Goal: Navigation & Orientation: Find specific page/section

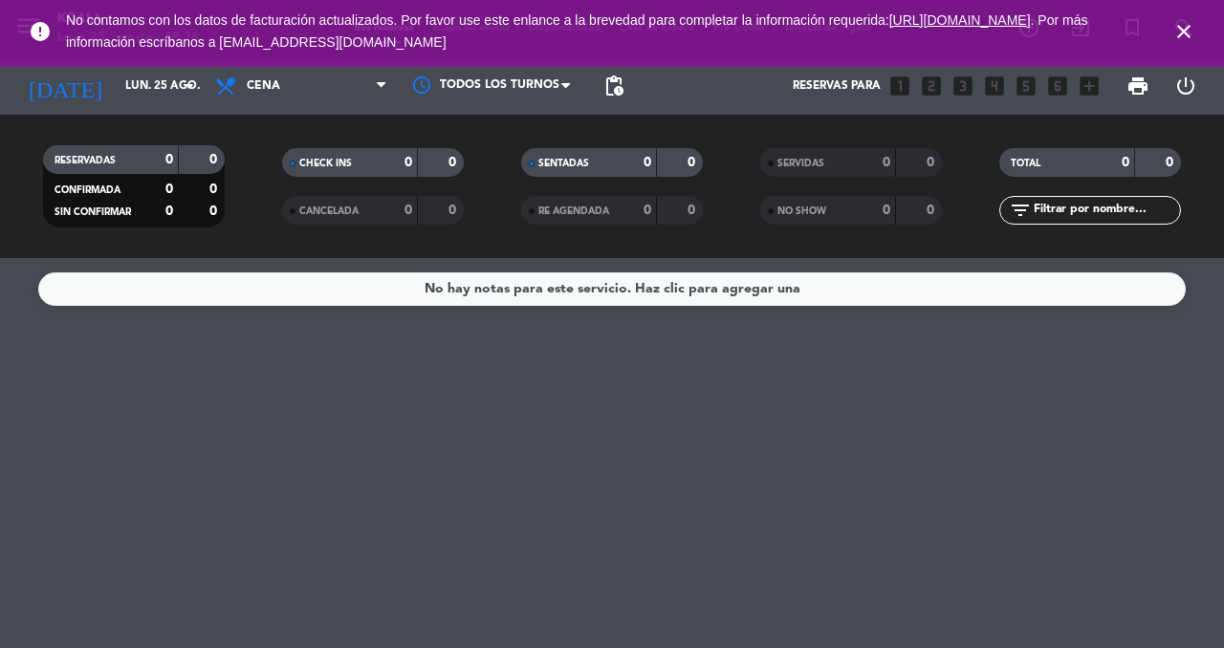
click at [1183, 26] on icon "close" at bounding box center [1183, 31] width 23 height 23
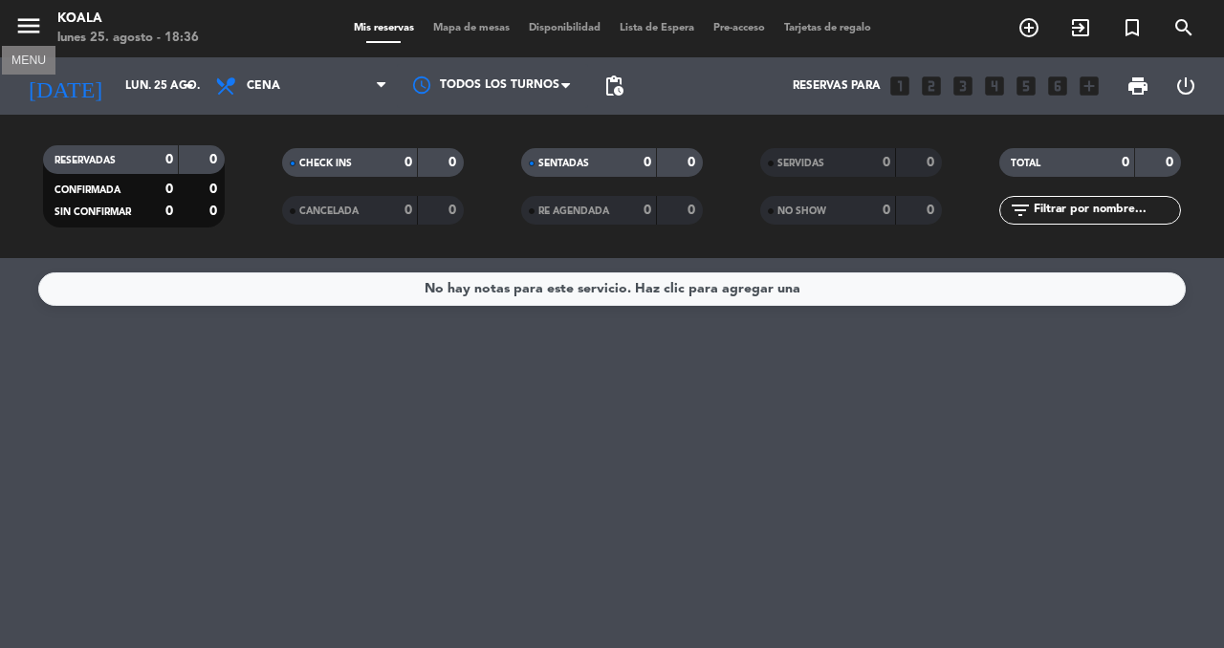
click at [20, 32] on icon "menu" at bounding box center [28, 25] width 29 height 29
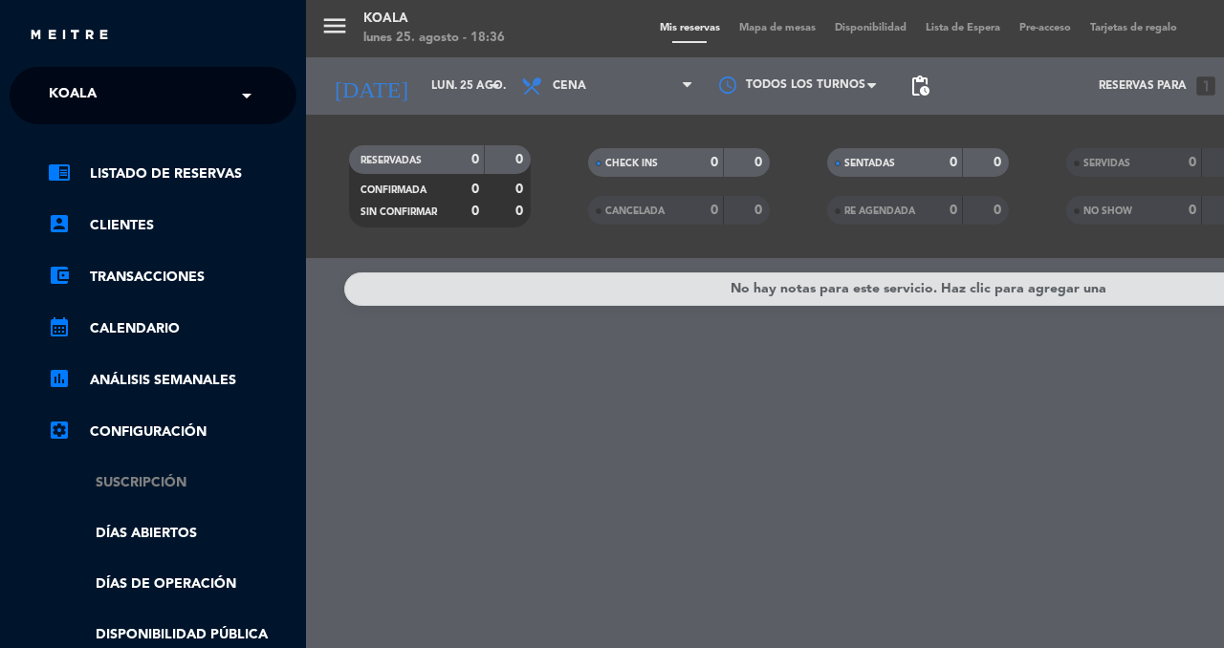
click at [183, 478] on link "Suscripción" at bounding box center [172, 483] width 249 height 22
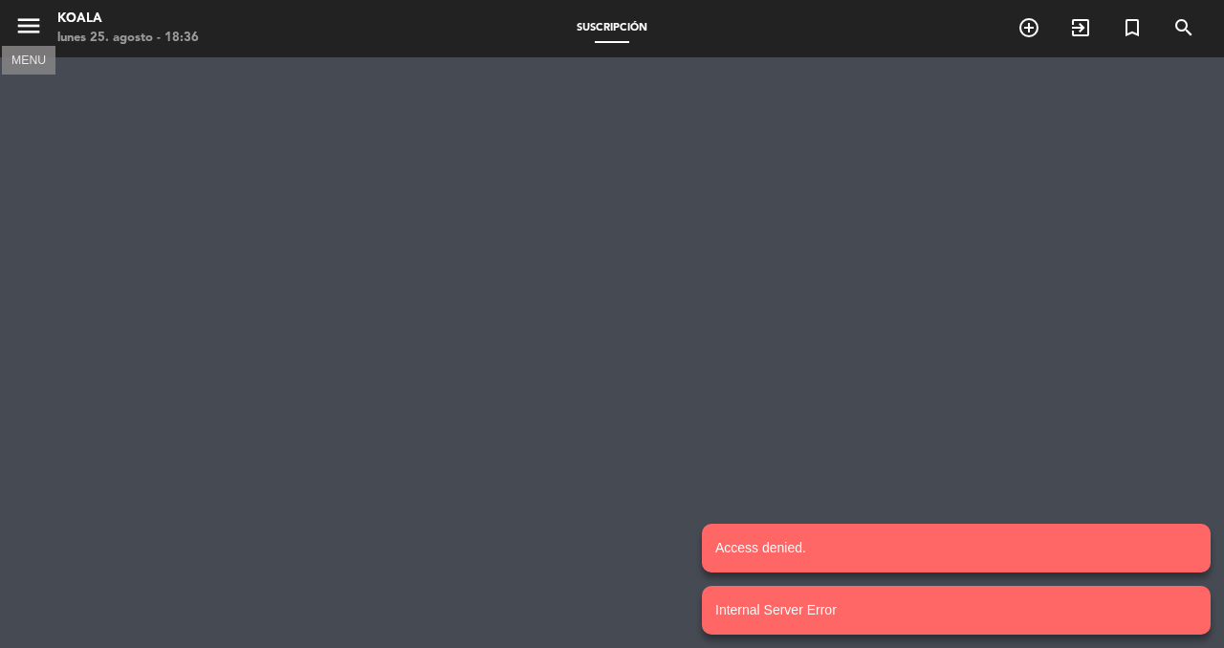
click at [28, 21] on icon "menu" at bounding box center [28, 25] width 29 height 29
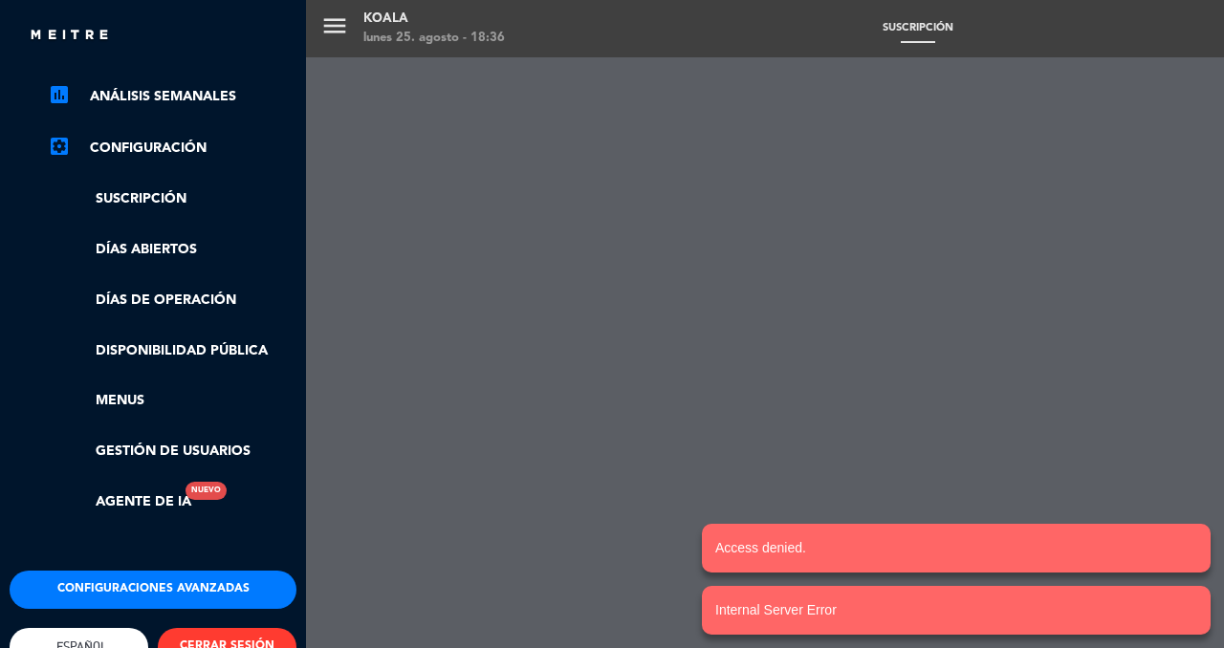
scroll to position [337, 0]
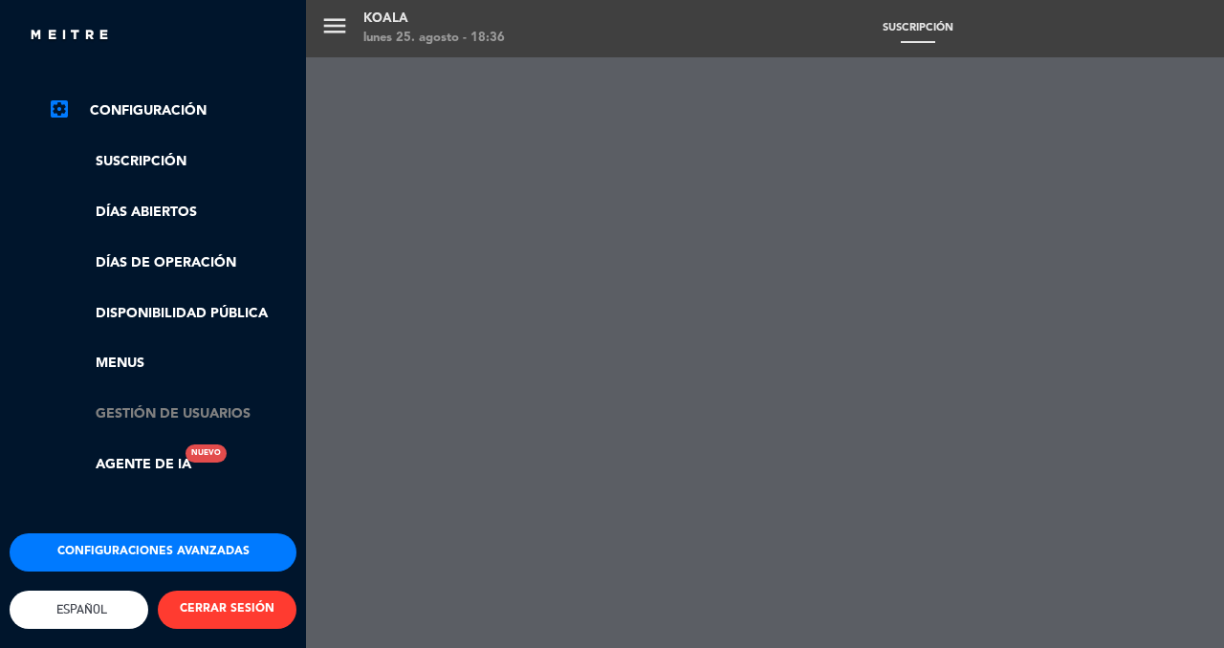
click at [141, 403] on link "Gestión de usuarios" at bounding box center [172, 414] width 249 height 22
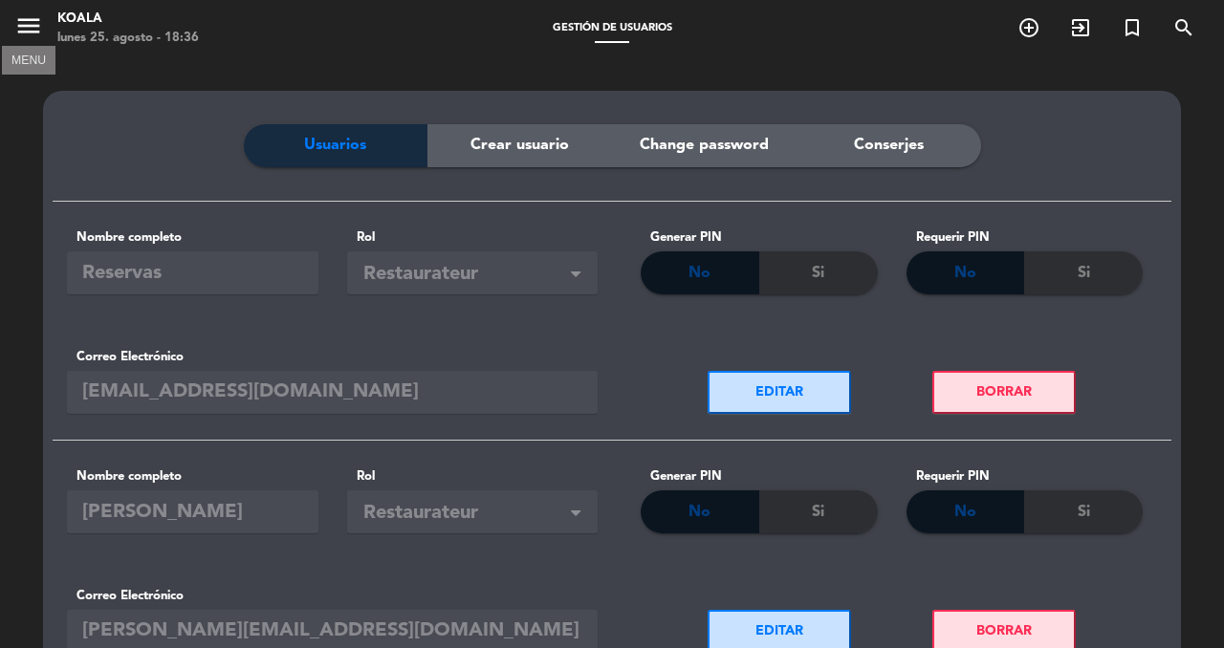
click at [29, 23] on icon "menu" at bounding box center [28, 25] width 29 height 29
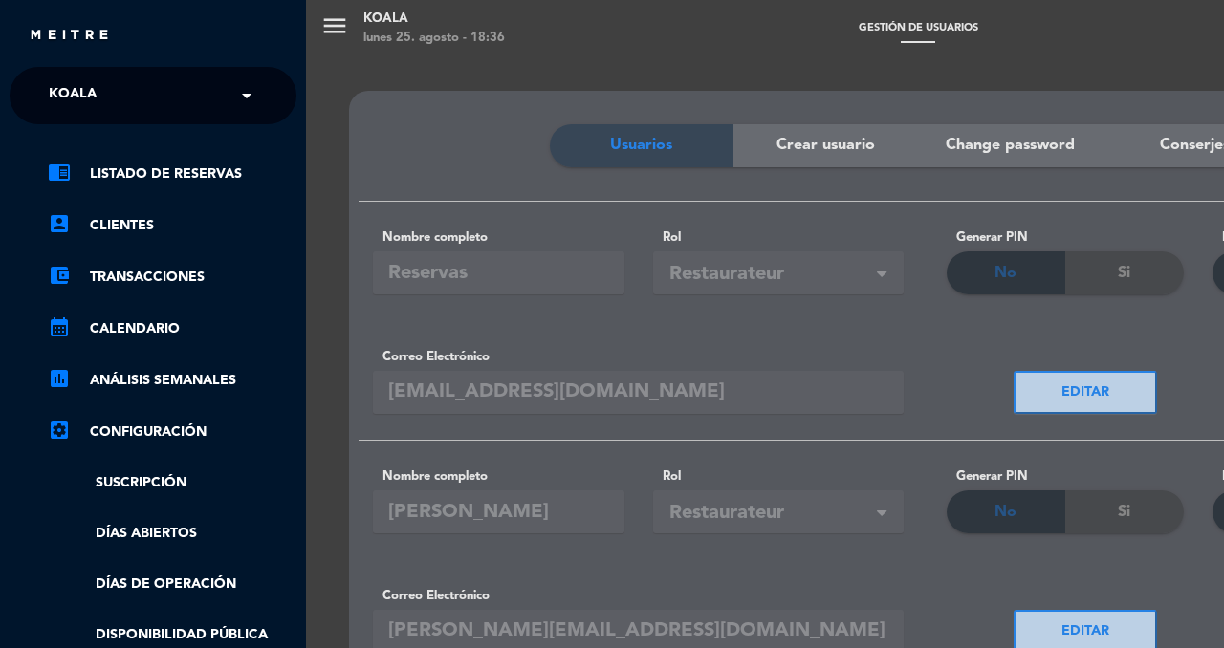
click at [163, 91] on input "text" at bounding box center [154, 97] width 233 height 42
click at [88, 149] on div "Koala" at bounding box center [153, 147] width 285 height 29
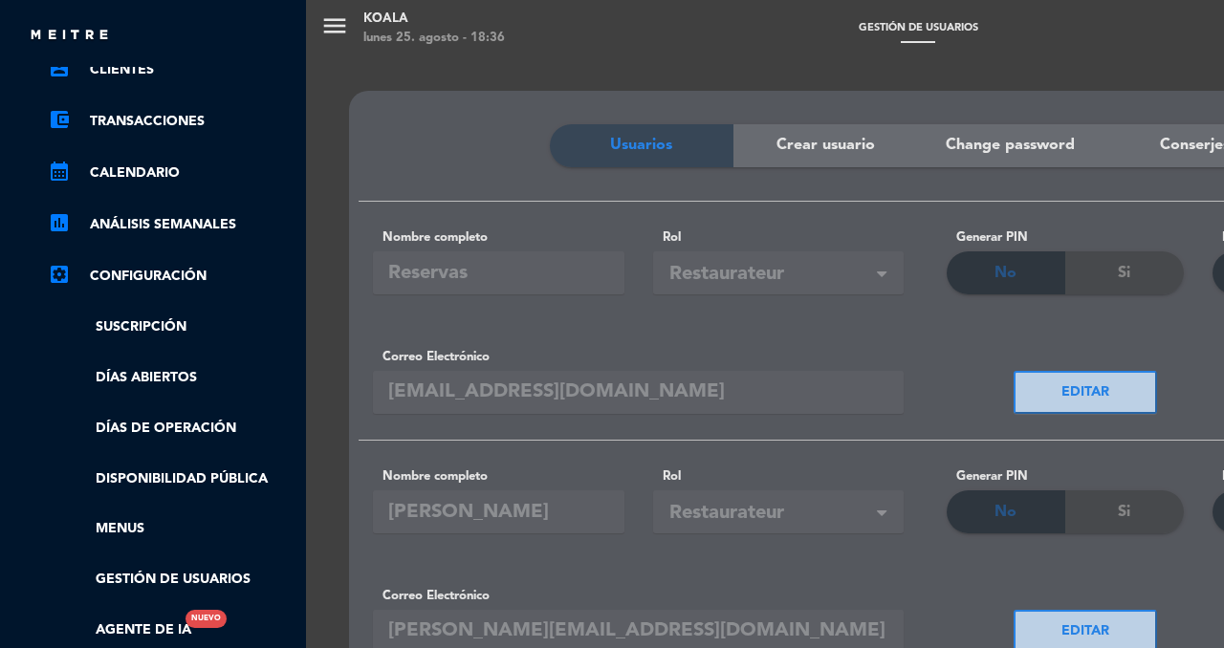
scroll to position [158, 0]
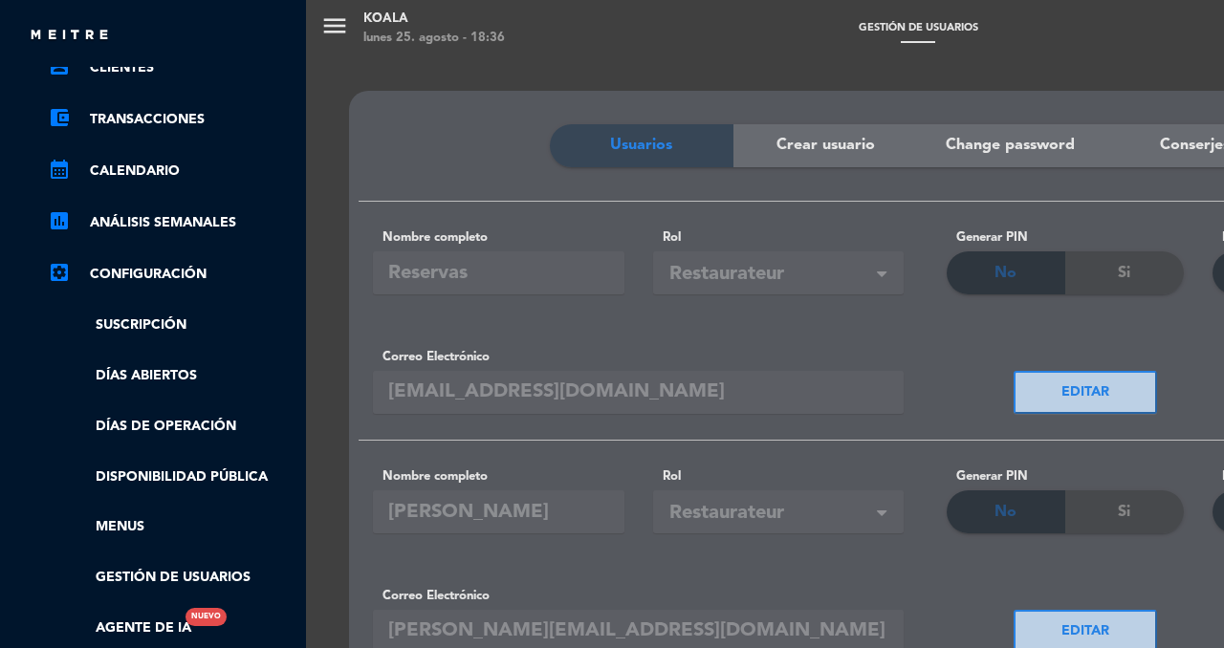
click at [54, 271] on icon "settings_applications" at bounding box center [59, 272] width 23 height 23
click at [65, 282] on icon "settings_applications" at bounding box center [59, 272] width 23 height 23
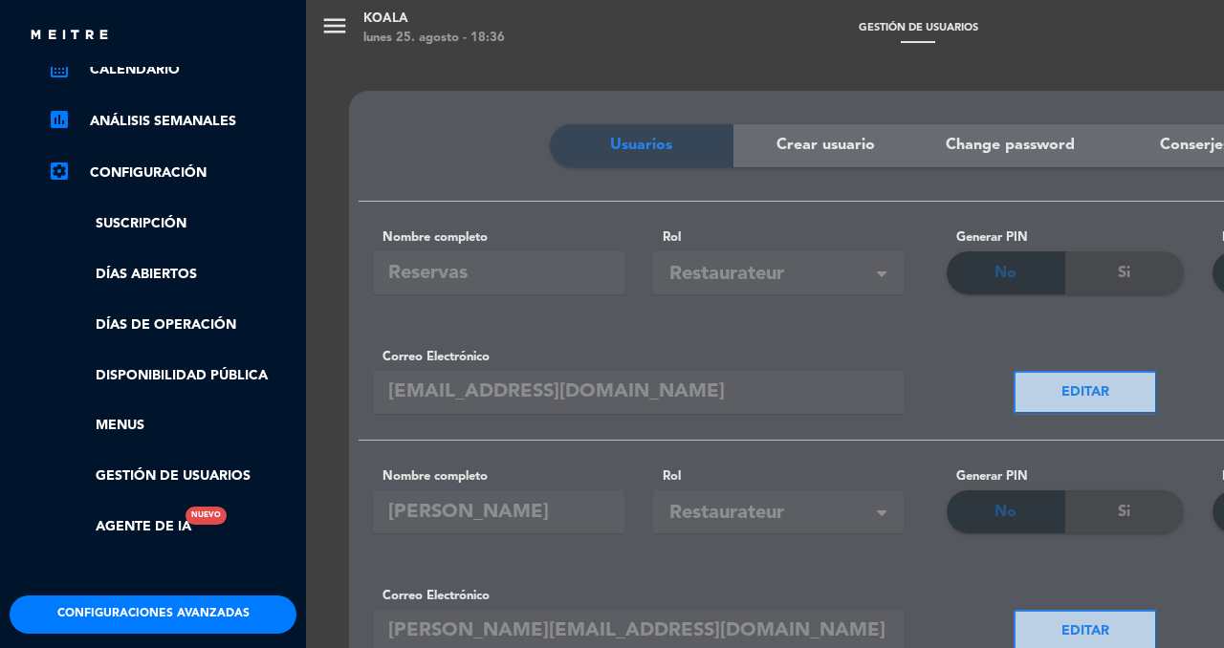
scroll to position [337, 0]
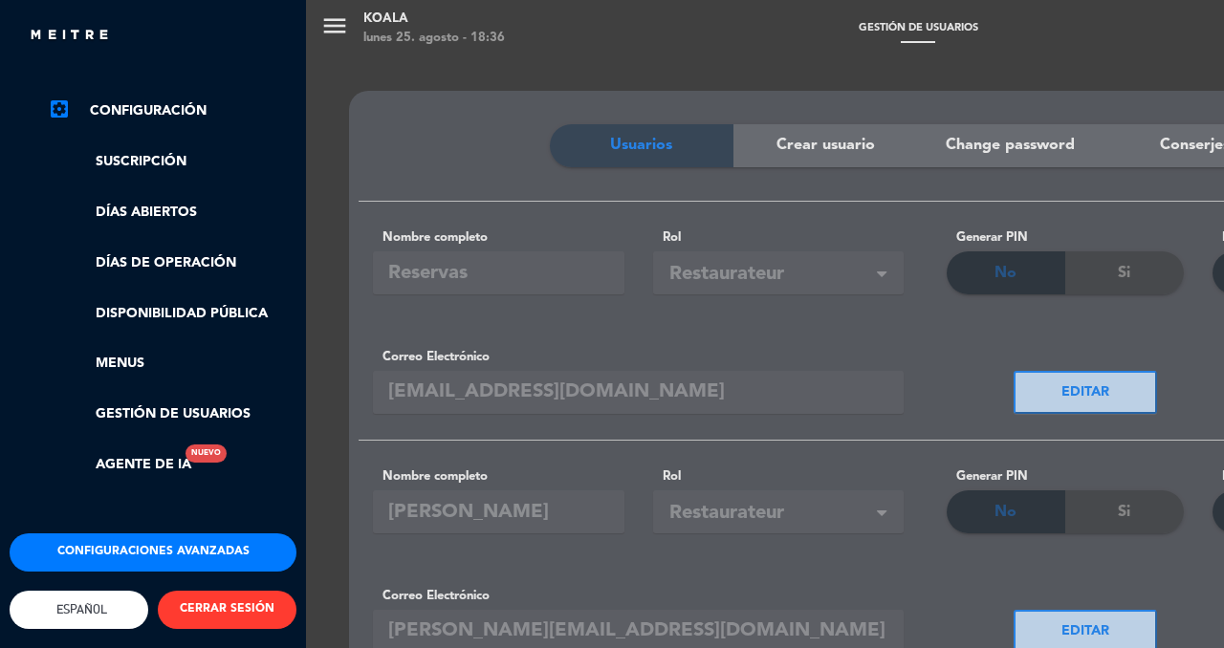
click at [194, 533] on button "Configuraciones avanzadas" at bounding box center [153, 552] width 287 height 38
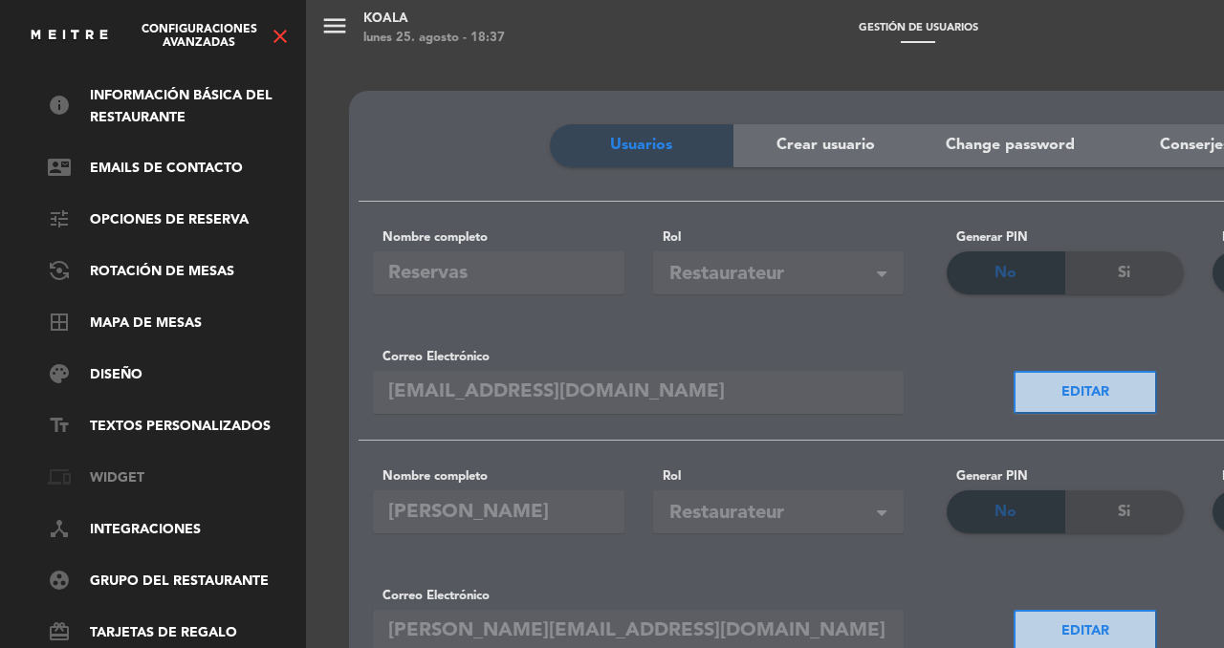
scroll to position [131, 0]
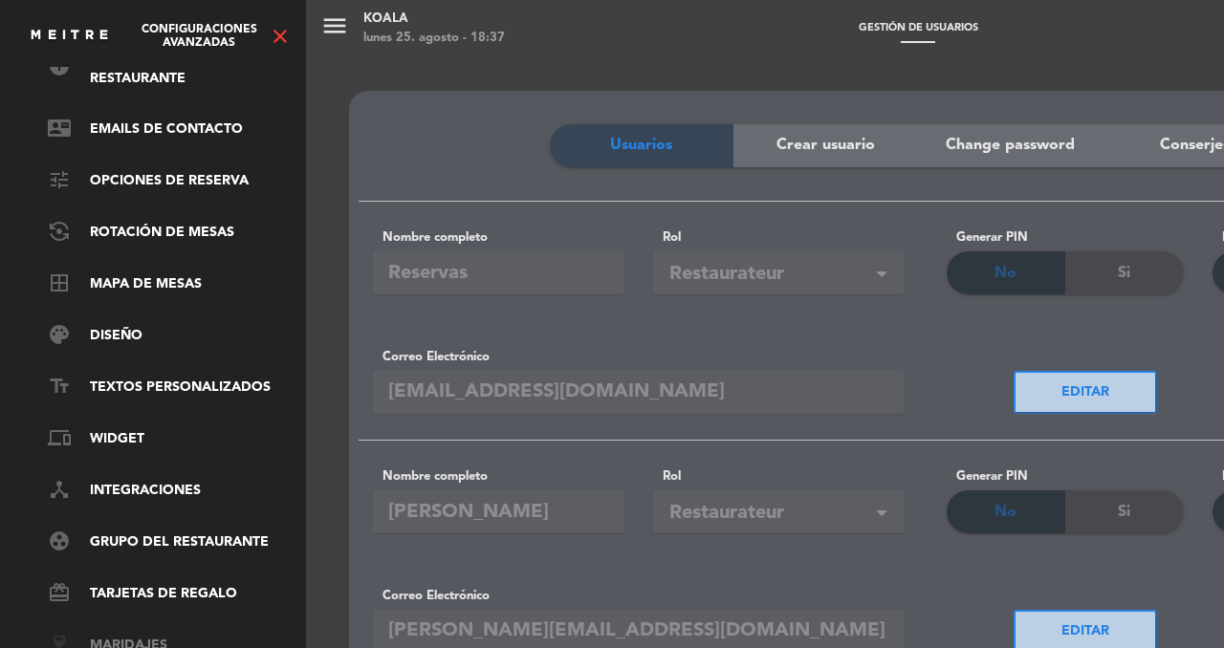
click at [137, 635] on link "wine_bar Maridajes" at bounding box center [172, 646] width 249 height 23
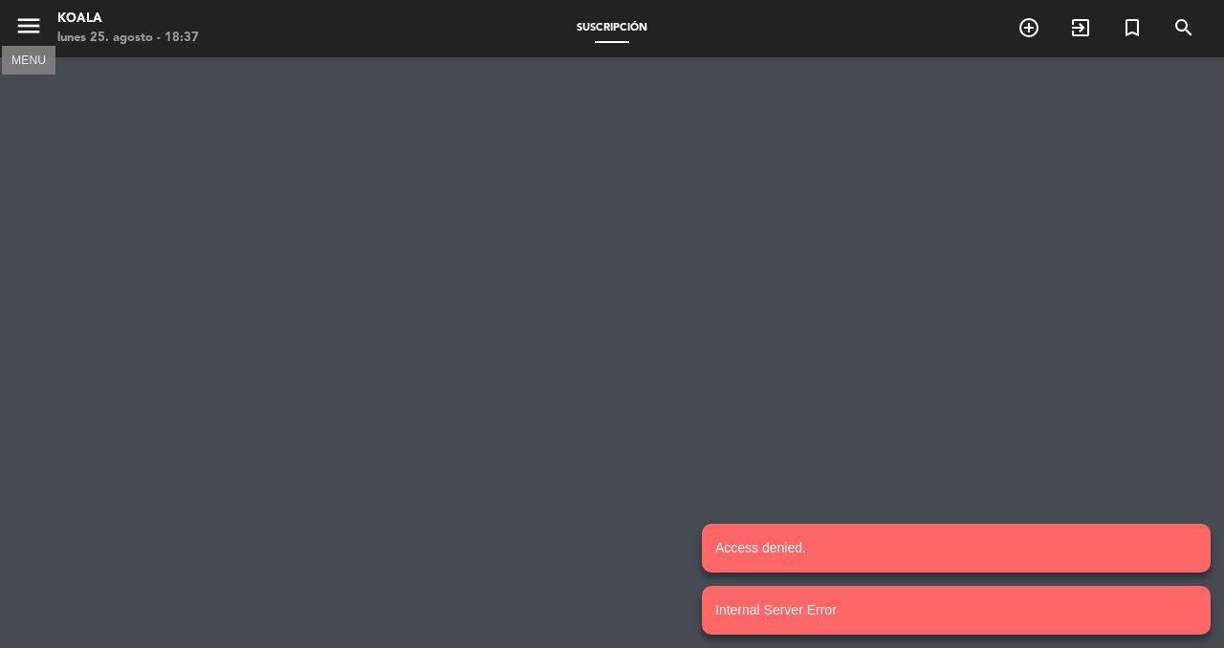
click at [32, 23] on icon "menu" at bounding box center [28, 25] width 29 height 29
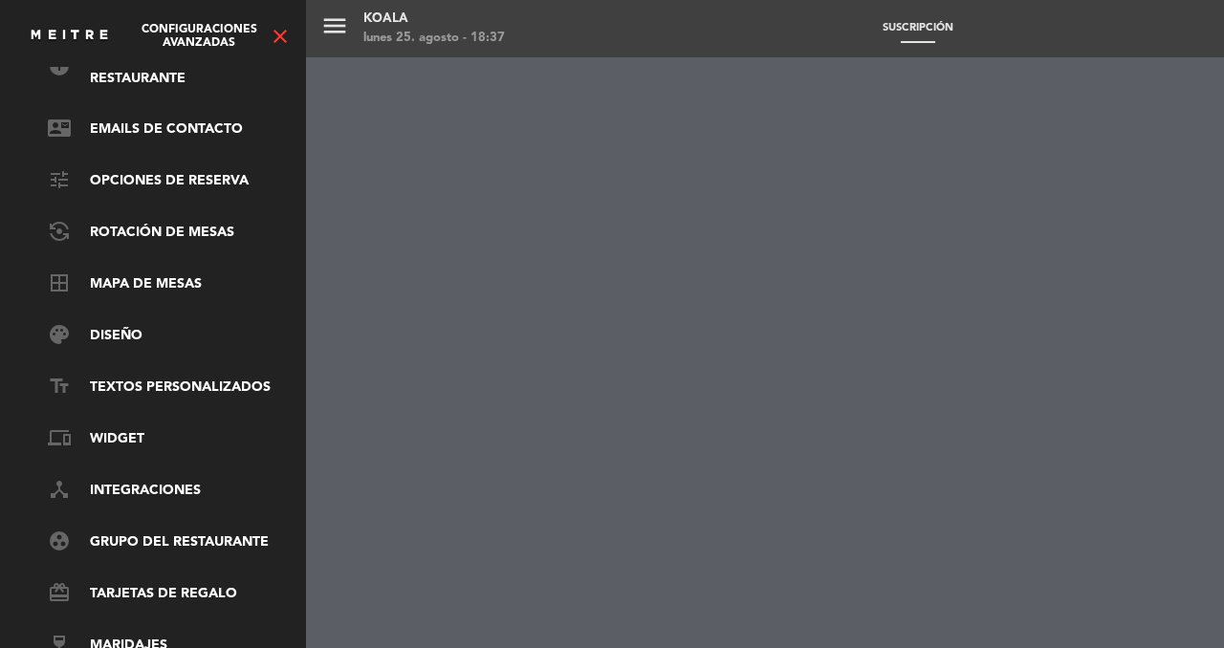
scroll to position [131, 0]
click at [165, 532] on link "group_work Grupo del restaurante" at bounding box center [172, 543] width 249 height 23
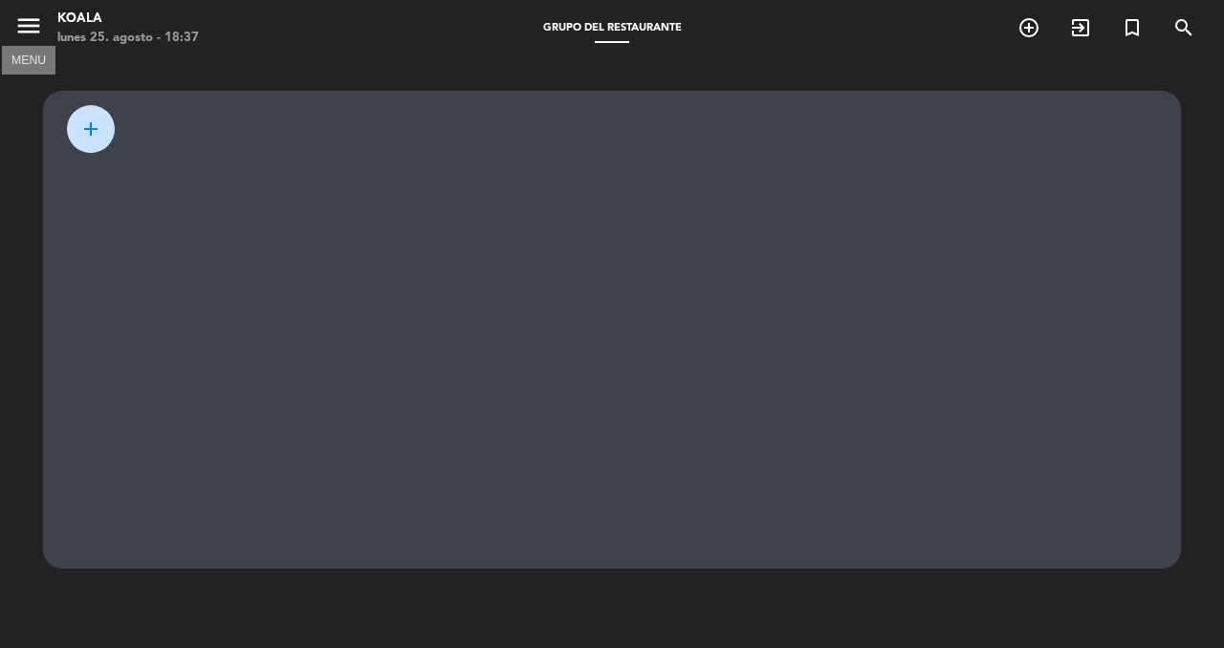
click at [33, 31] on icon "menu" at bounding box center [28, 25] width 29 height 29
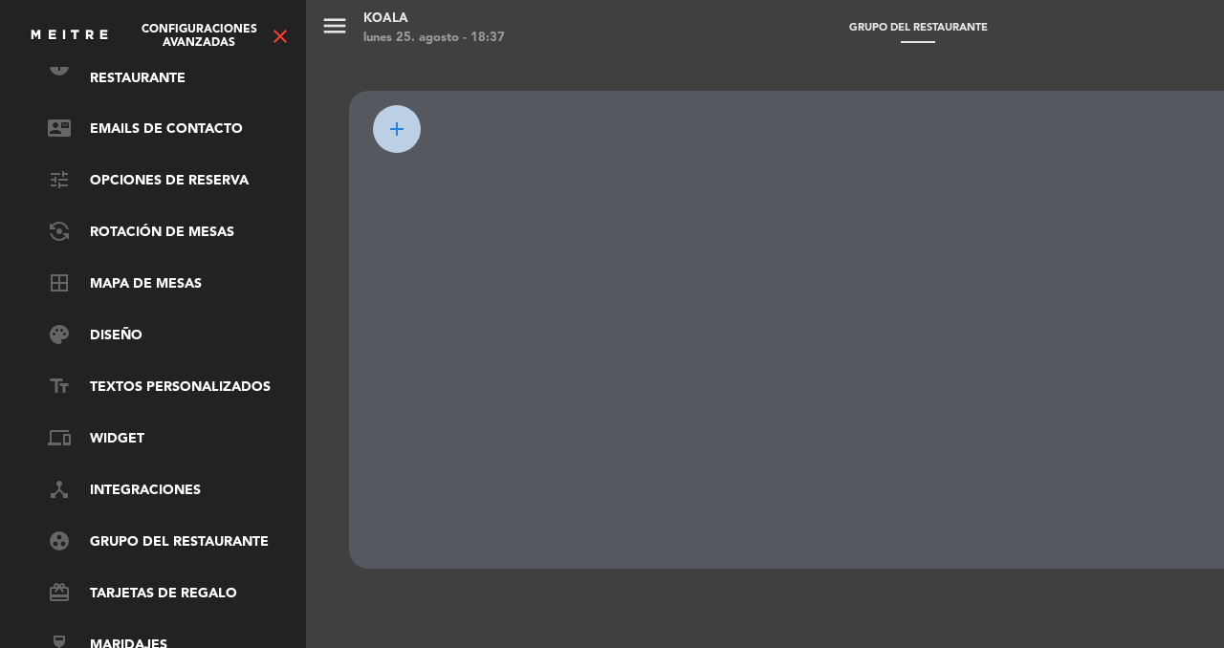
click at [166, 38] on span "Configuraciones avanzadas" at bounding box center [199, 36] width 140 height 27
click at [272, 39] on icon "close" at bounding box center [280, 36] width 23 height 23
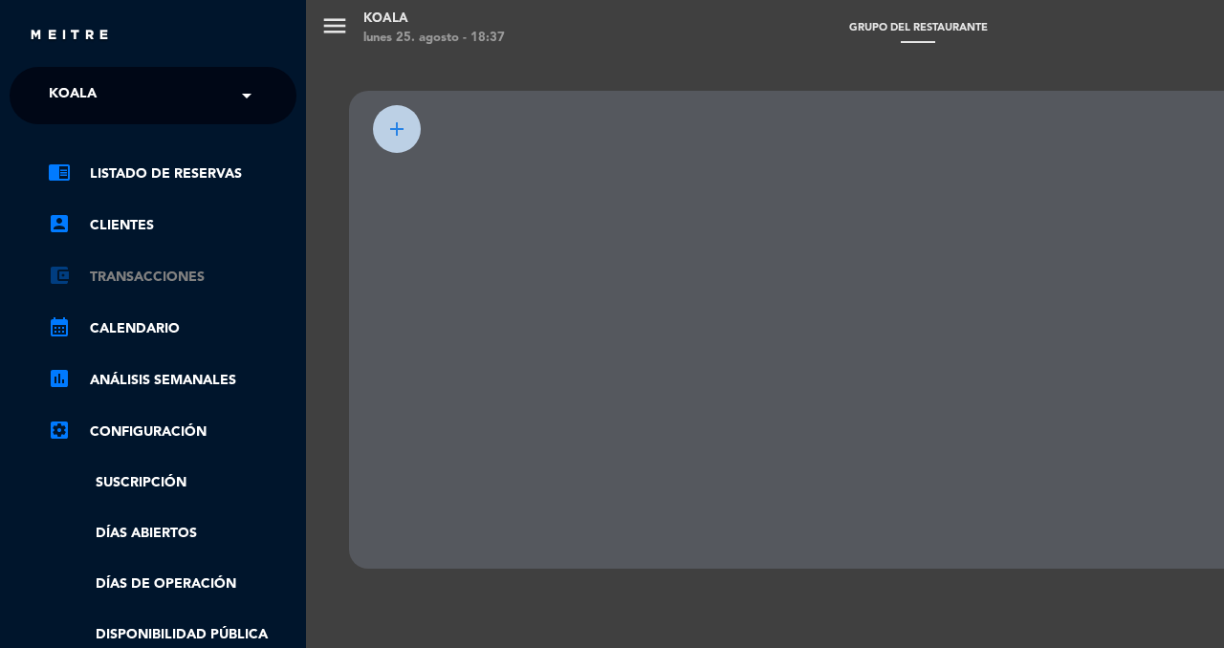
click at [148, 277] on link "account_balance_wallet Transacciones" at bounding box center [172, 277] width 249 height 23
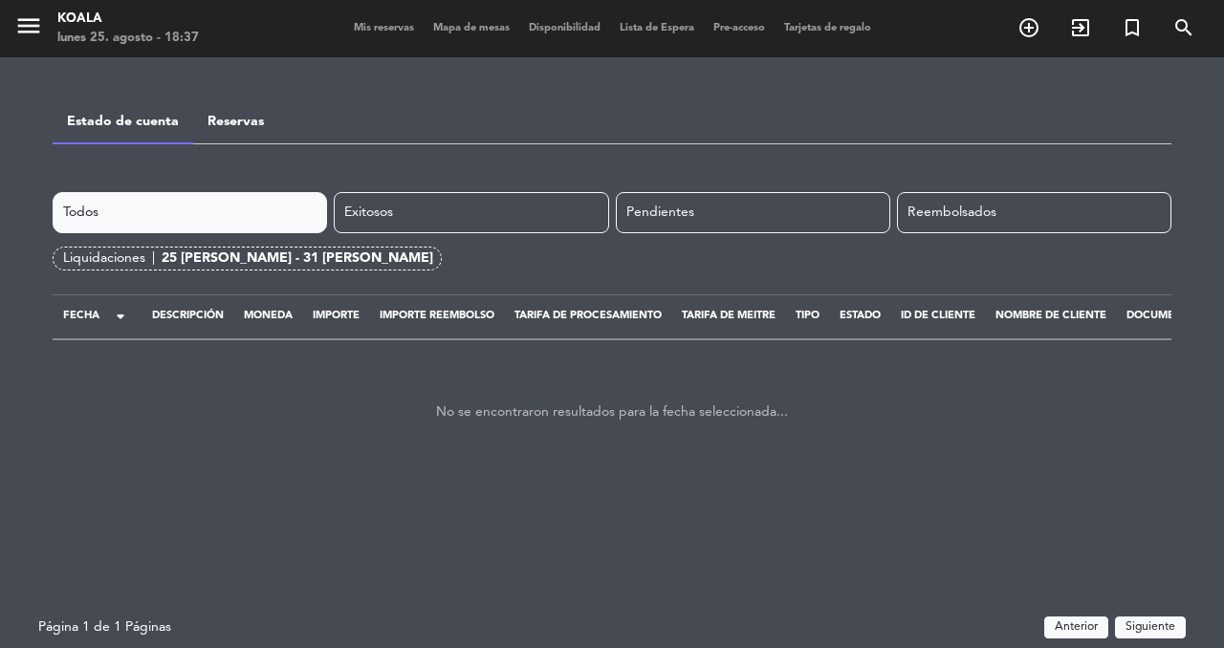
click at [87, 23] on div "Koala" at bounding box center [127, 19] width 141 height 19
click at [5, 21] on div "menu Koala lunes 25. agosto - 18:37" at bounding box center [153, 29] width 306 height 45
click at [34, 26] on icon "menu" at bounding box center [28, 25] width 29 height 29
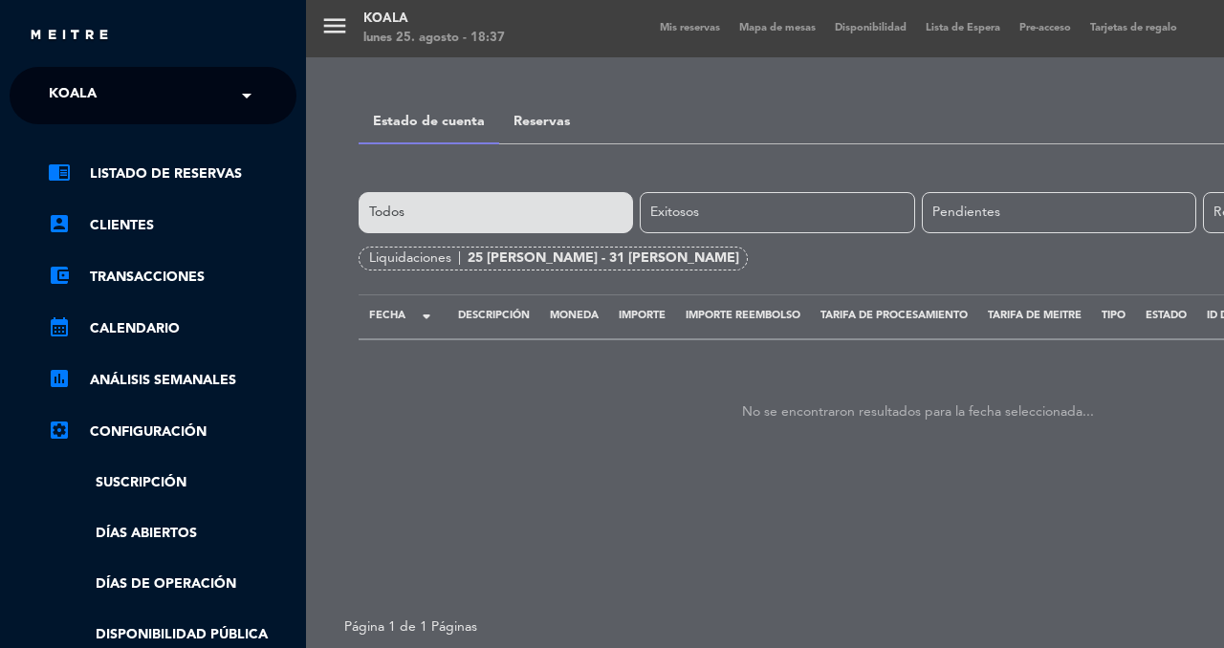
click at [65, 31] on img at bounding box center [69, 36] width 81 height 14
click at [73, 41] on img at bounding box center [69, 36] width 81 height 14
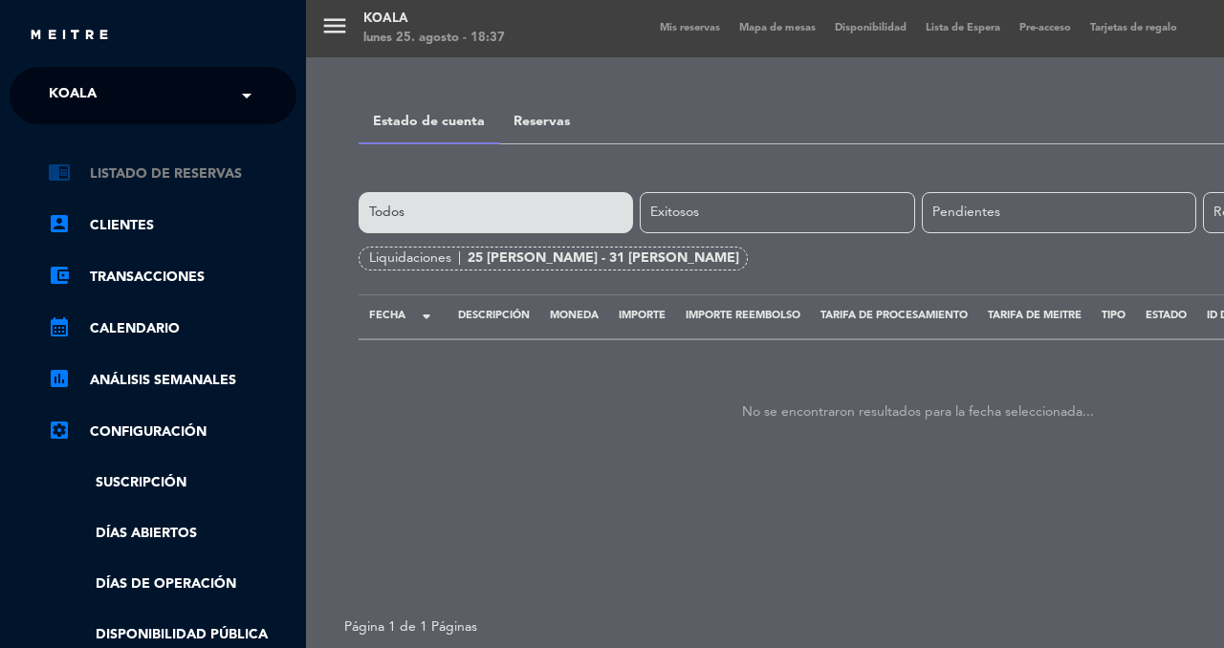
click at [148, 173] on link "chrome_reader_mode Listado de Reservas" at bounding box center [172, 174] width 249 height 23
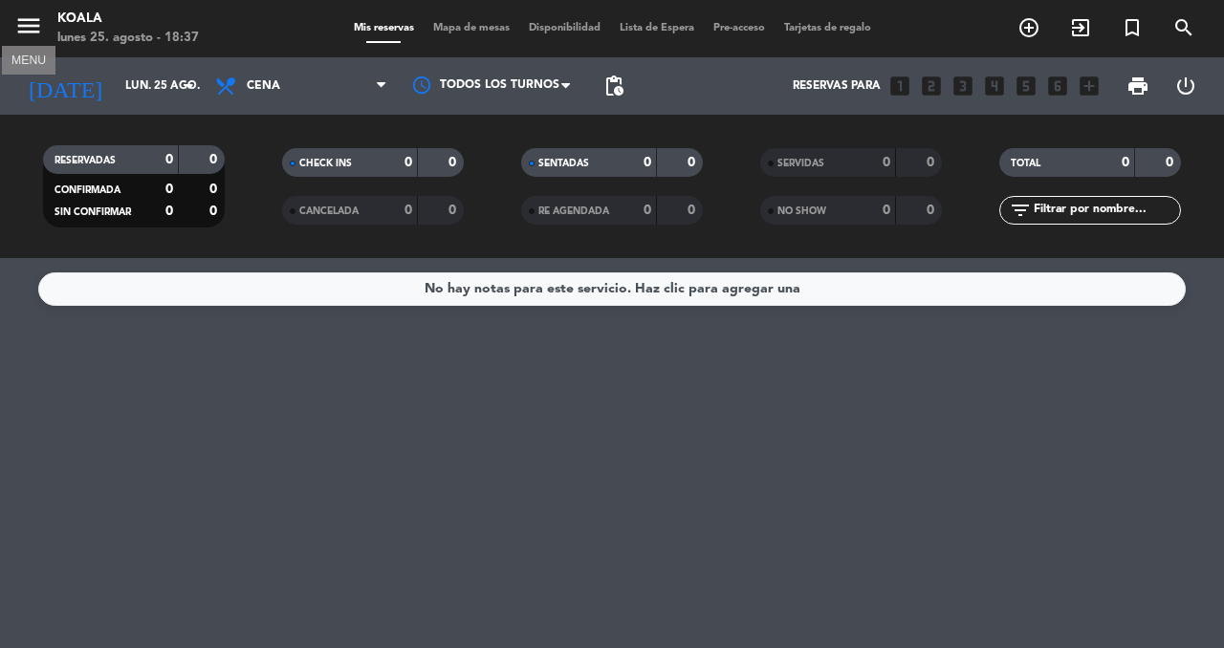
click at [25, 29] on icon "menu" at bounding box center [28, 25] width 29 height 29
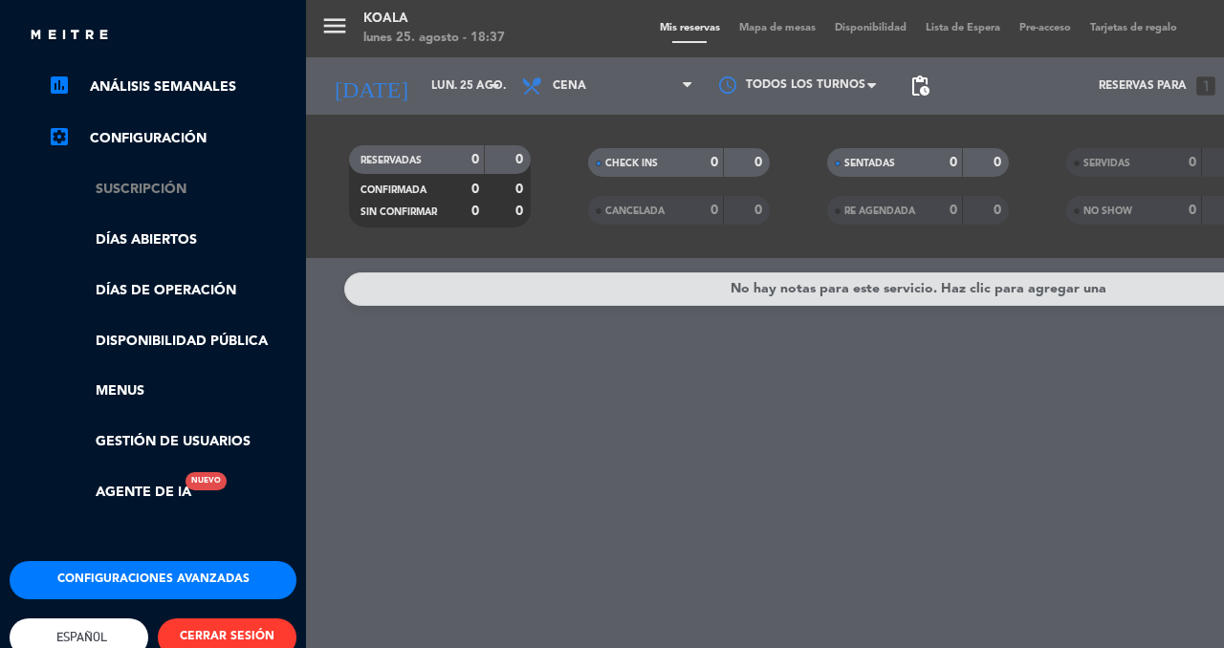
scroll to position [337, 0]
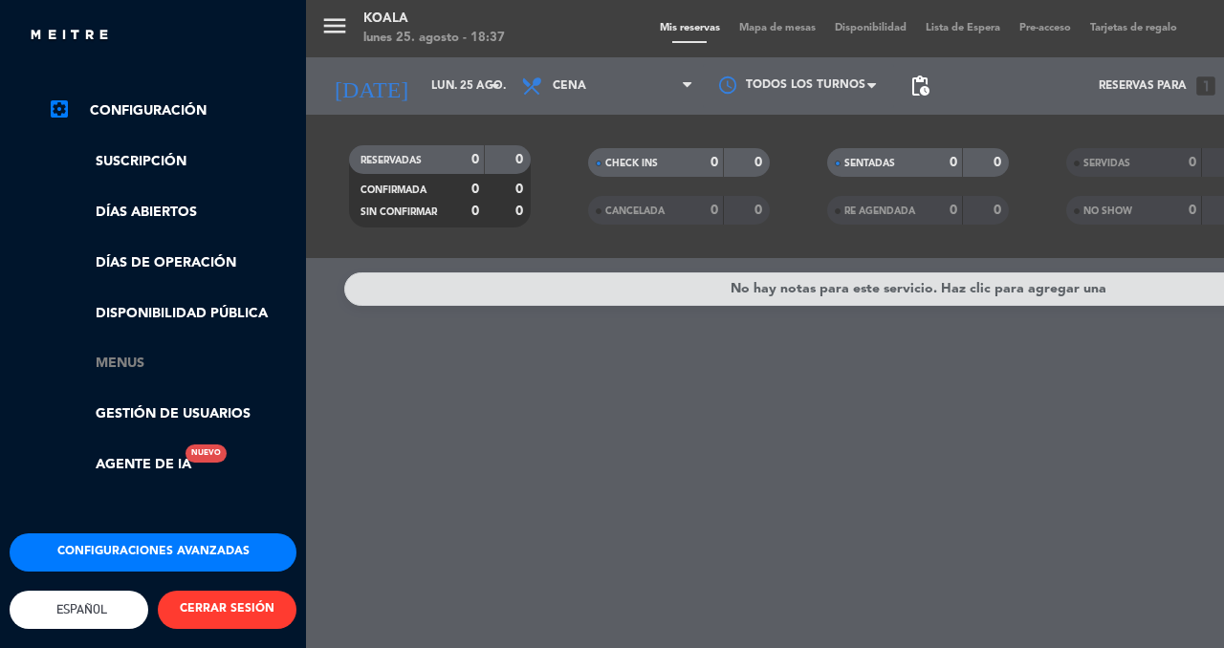
click at [124, 353] on link "Menus" at bounding box center [172, 364] width 249 height 22
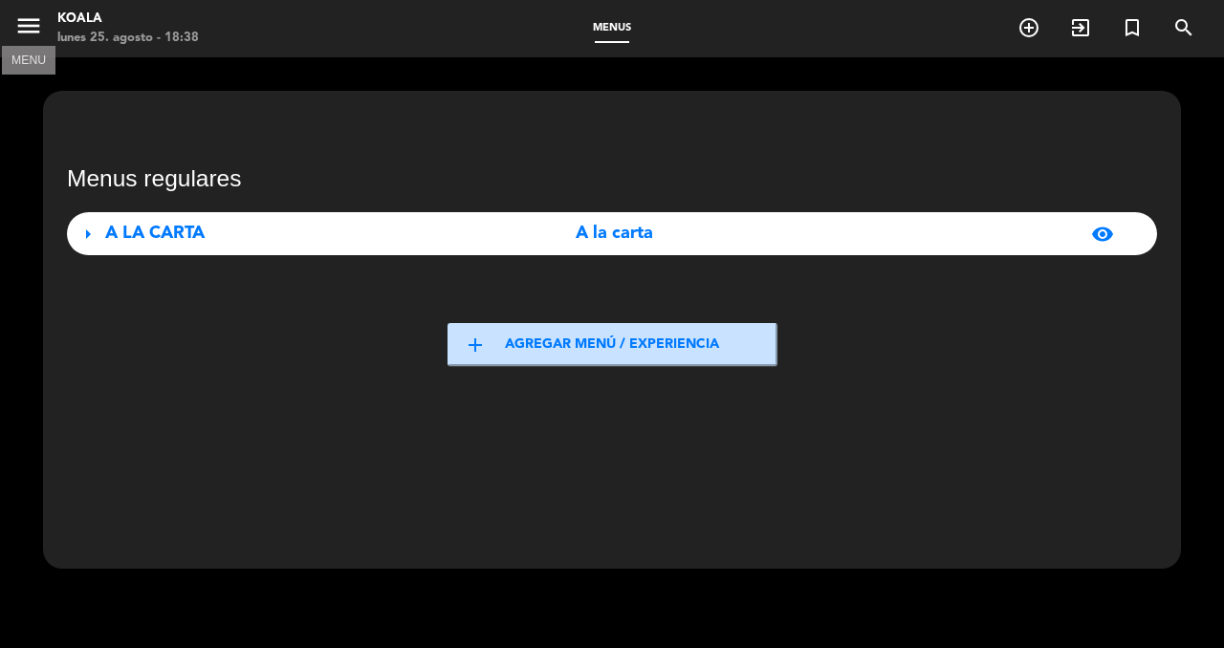
click at [35, 32] on icon "menu" at bounding box center [28, 25] width 29 height 29
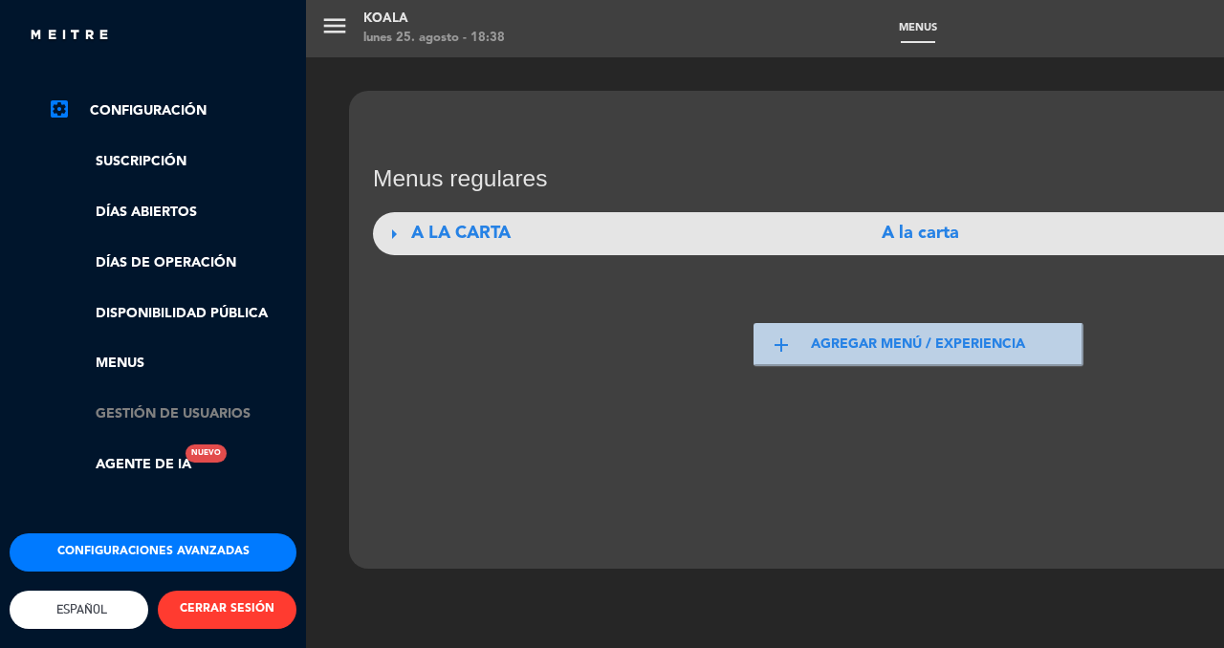
click at [180, 403] on link "Gestión de usuarios" at bounding box center [172, 414] width 249 height 22
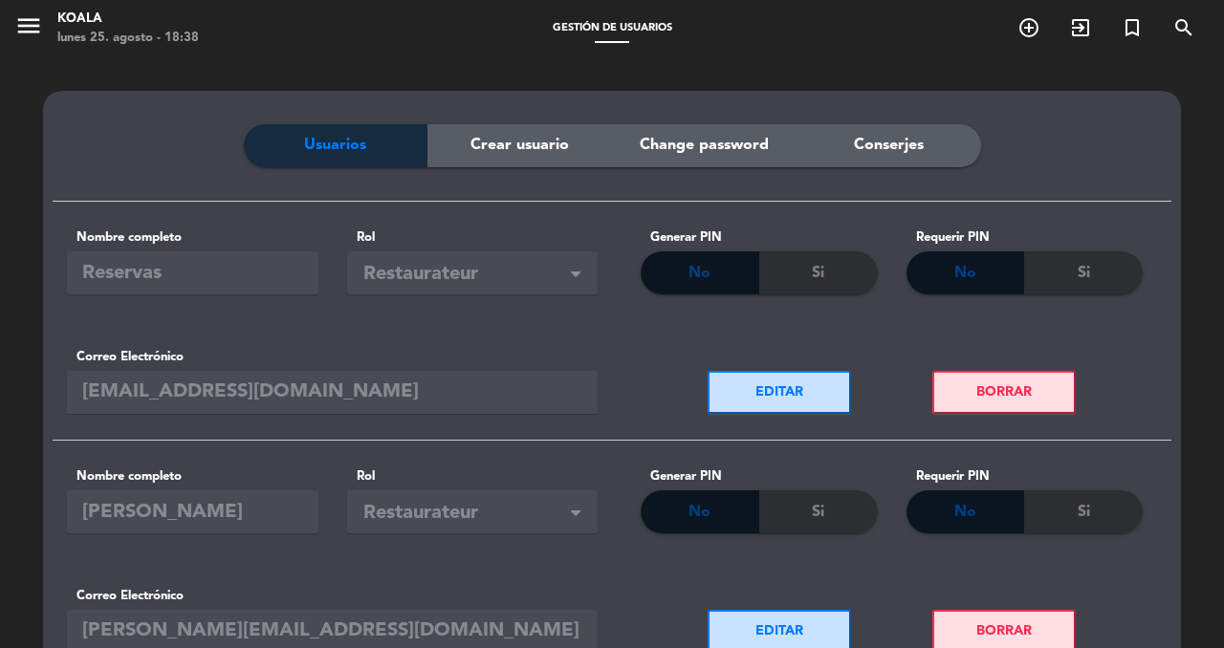
click at [483, 154] on span "Crear usuario" at bounding box center [519, 145] width 98 height 25
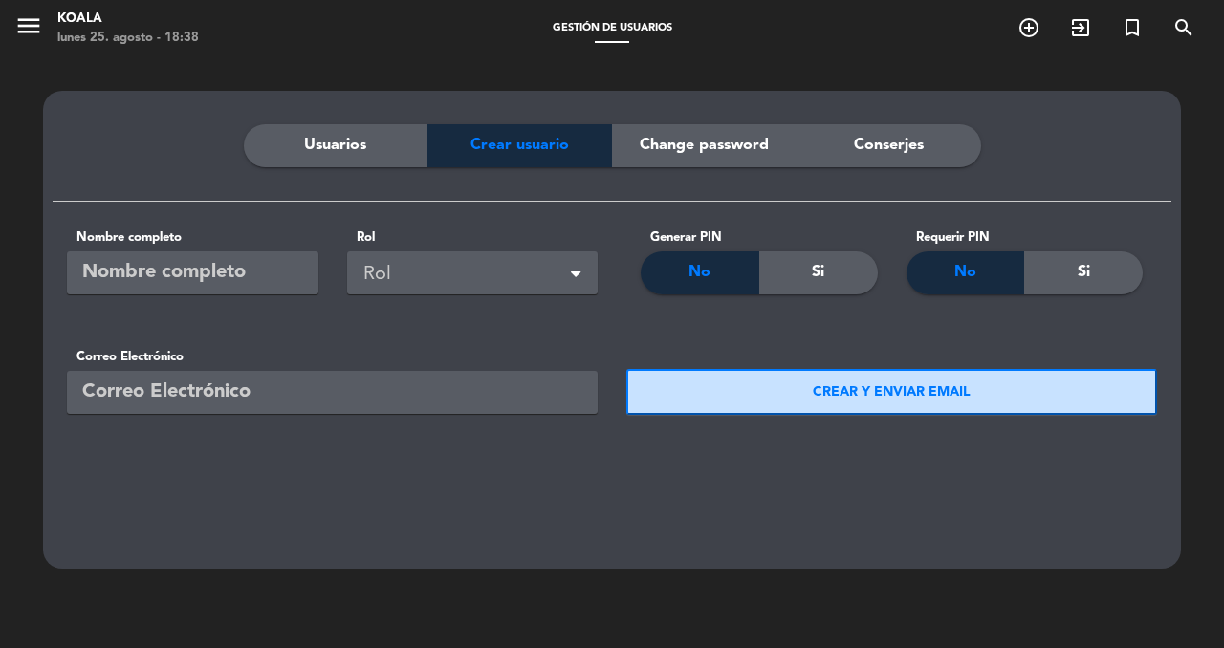
click at [737, 139] on span "Change password" at bounding box center [704, 145] width 129 height 25
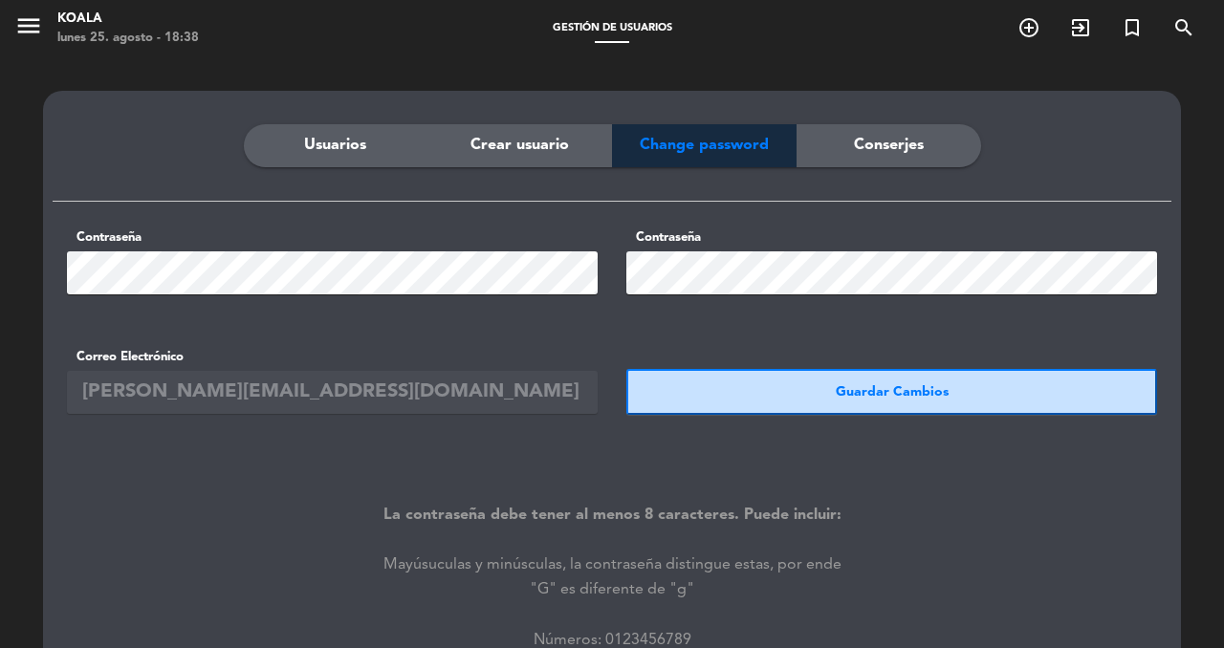
click at [889, 142] on span "Conserjes" at bounding box center [889, 145] width 70 height 25
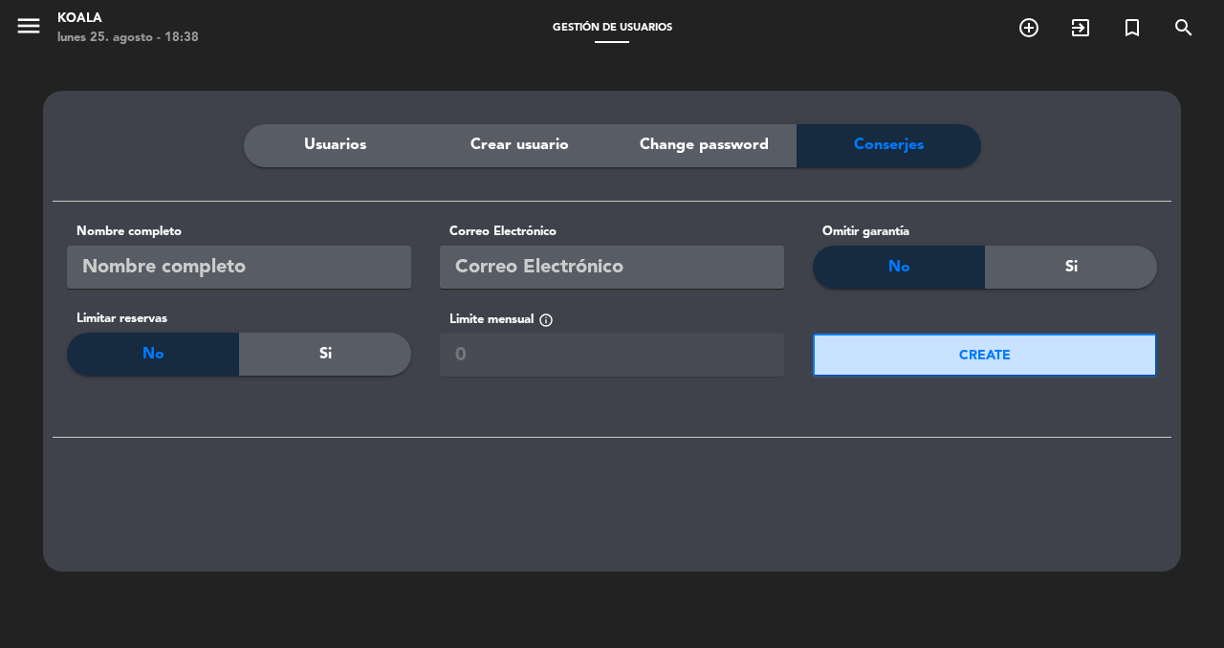
click at [336, 150] on span "Usuarios" at bounding box center [335, 145] width 62 height 25
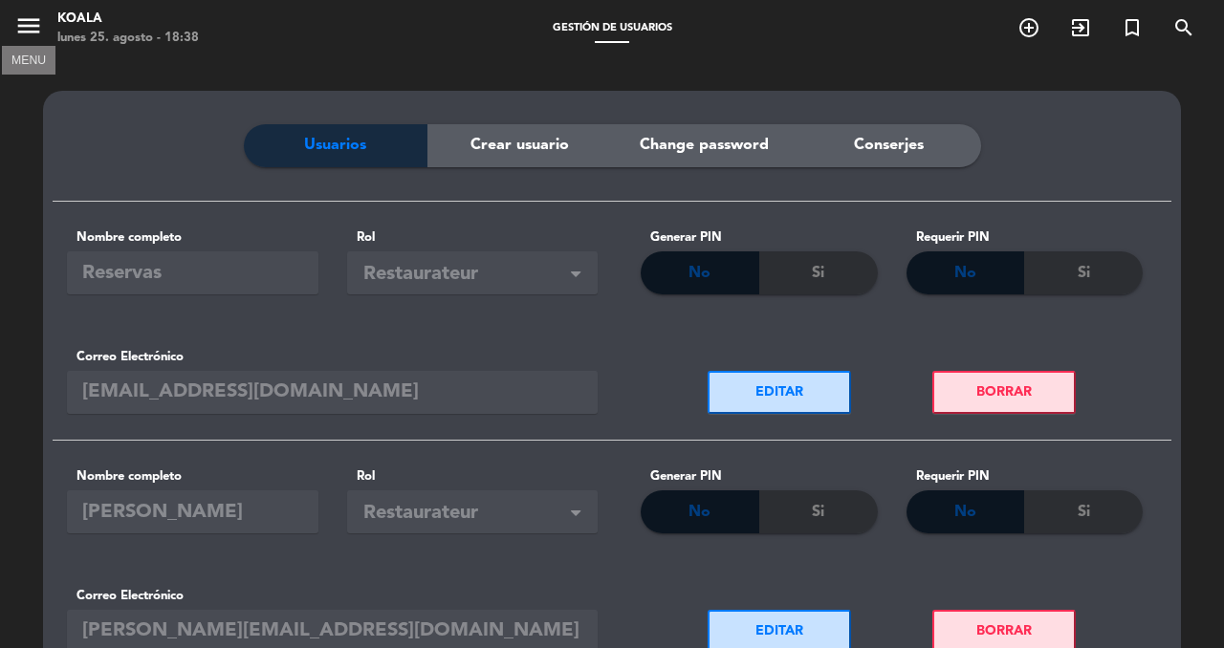
click at [31, 23] on icon "menu" at bounding box center [28, 25] width 29 height 29
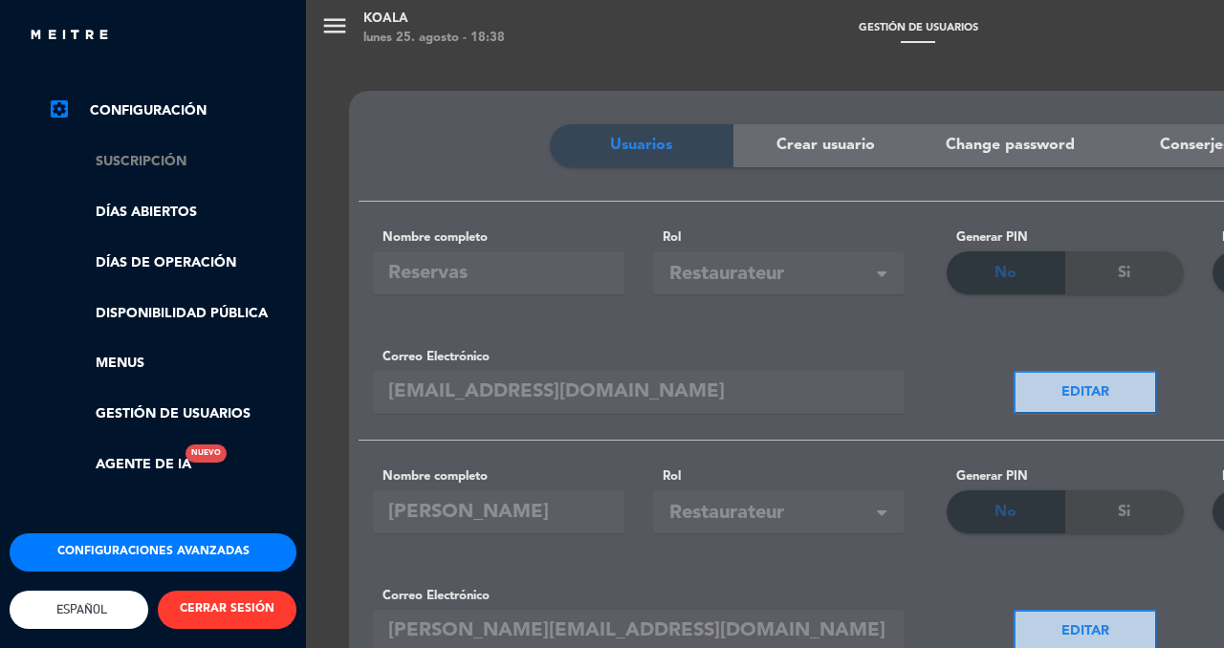
click at [160, 152] on link "Suscripción" at bounding box center [172, 162] width 249 height 22
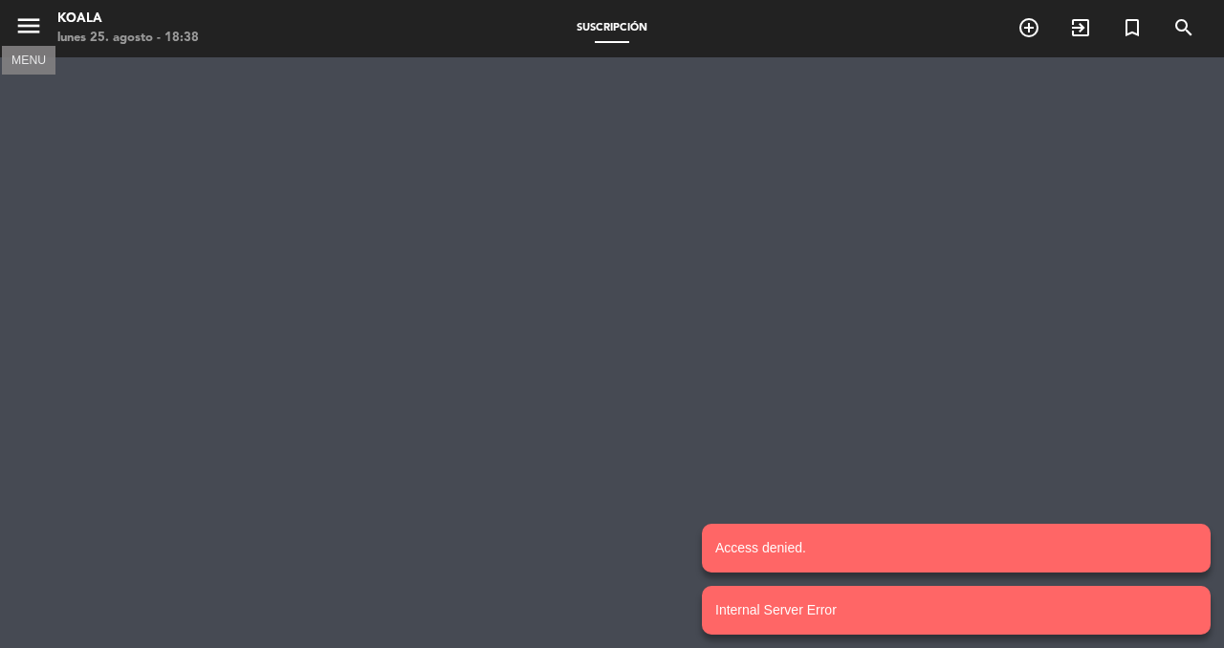
click at [37, 31] on icon "menu" at bounding box center [28, 25] width 29 height 29
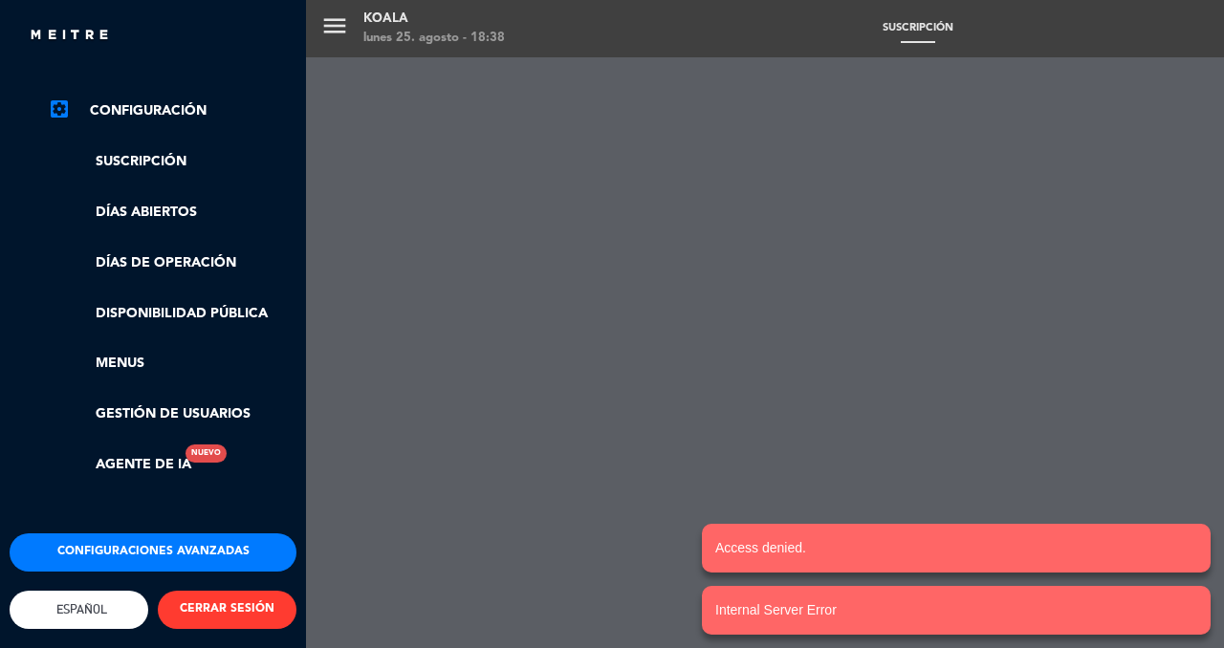
click at [102, 105] on link "settings_applications Configuración" at bounding box center [172, 110] width 249 height 23
click at [119, 99] on link "settings_applications Configuración" at bounding box center [172, 110] width 249 height 23
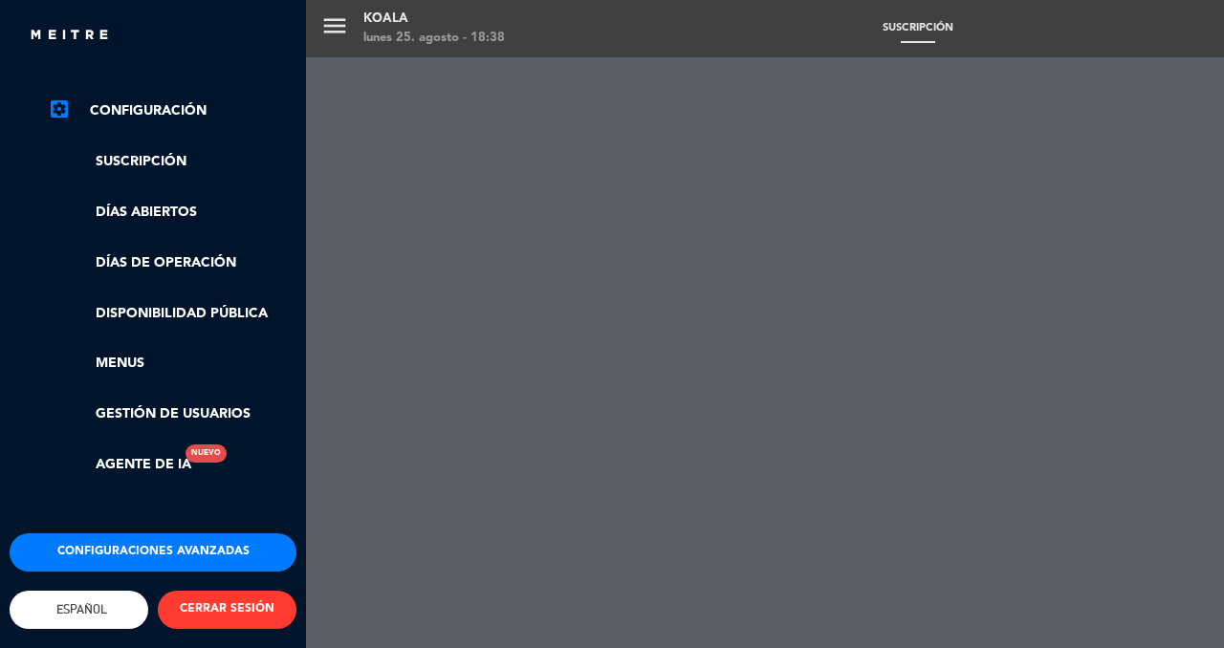
click at [180, 536] on button "Configuraciones avanzadas" at bounding box center [153, 552] width 287 height 38
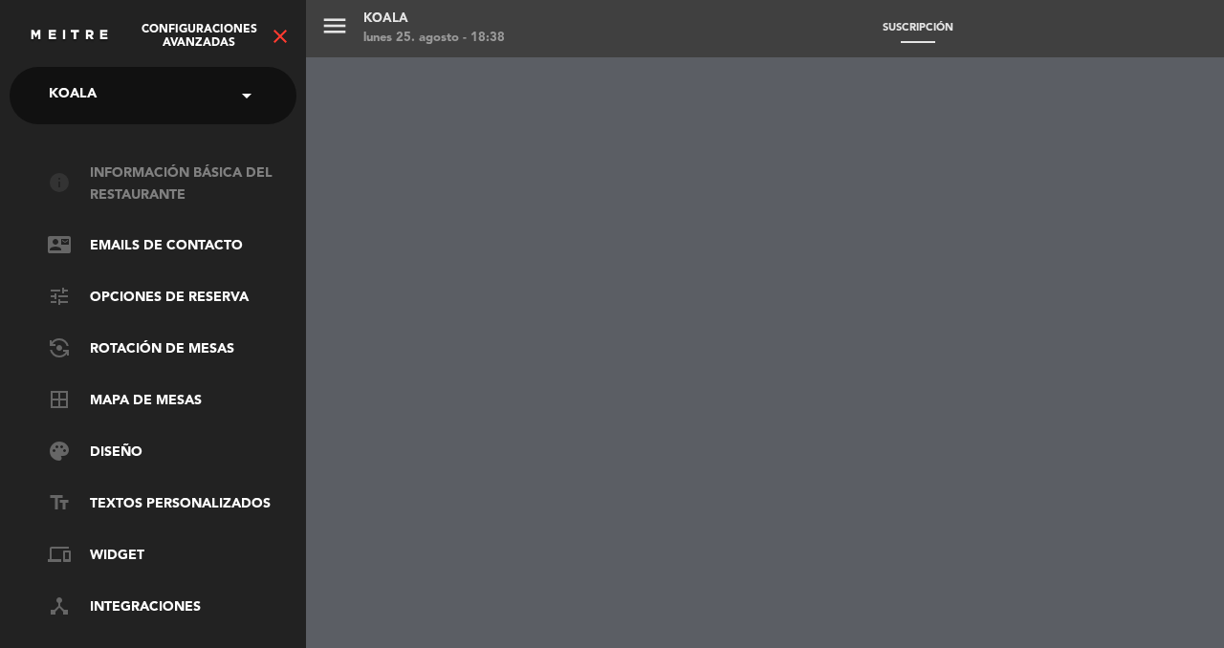
click at [133, 195] on link "info Información básica del restaurante" at bounding box center [172, 185] width 249 height 44
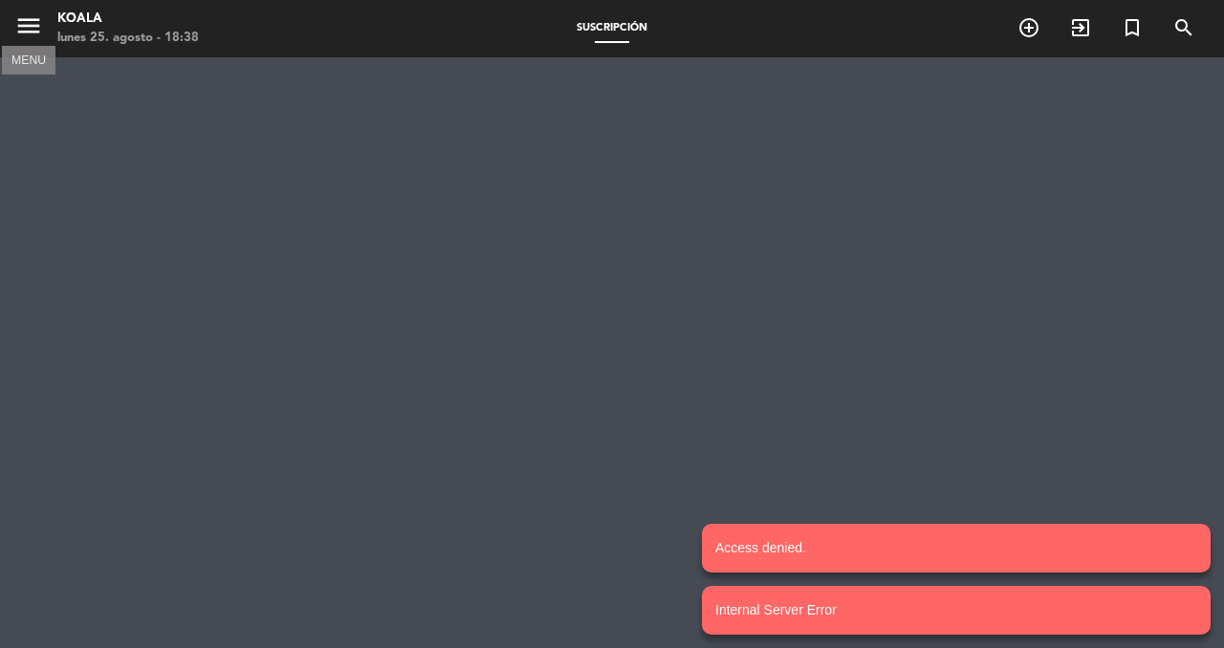
click at [29, 27] on icon "menu" at bounding box center [28, 25] width 29 height 29
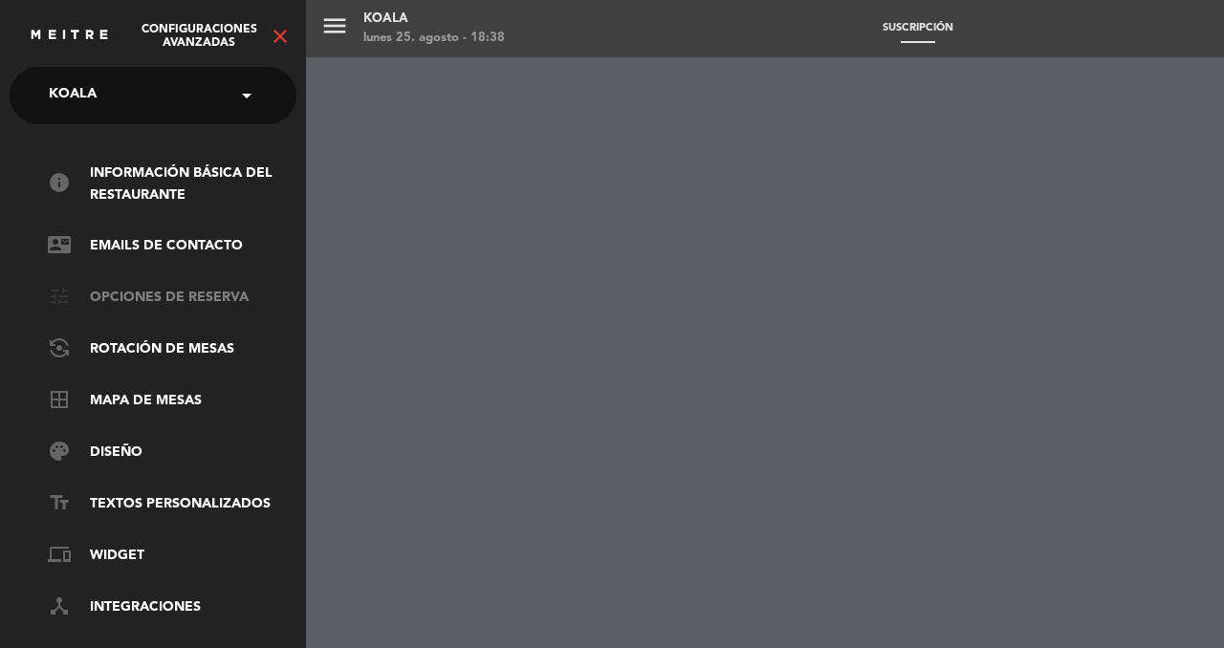
click at [192, 295] on link "tune Opciones de reserva" at bounding box center [172, 298] width 249 height 23
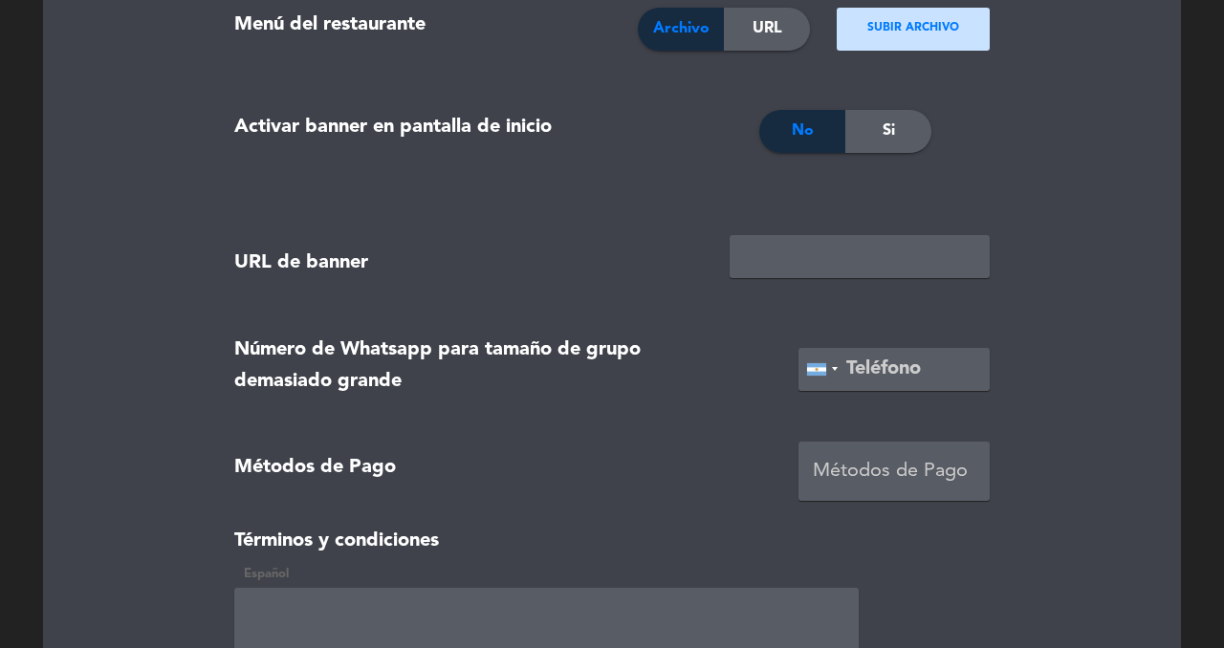
scroll to position [1845, 0]
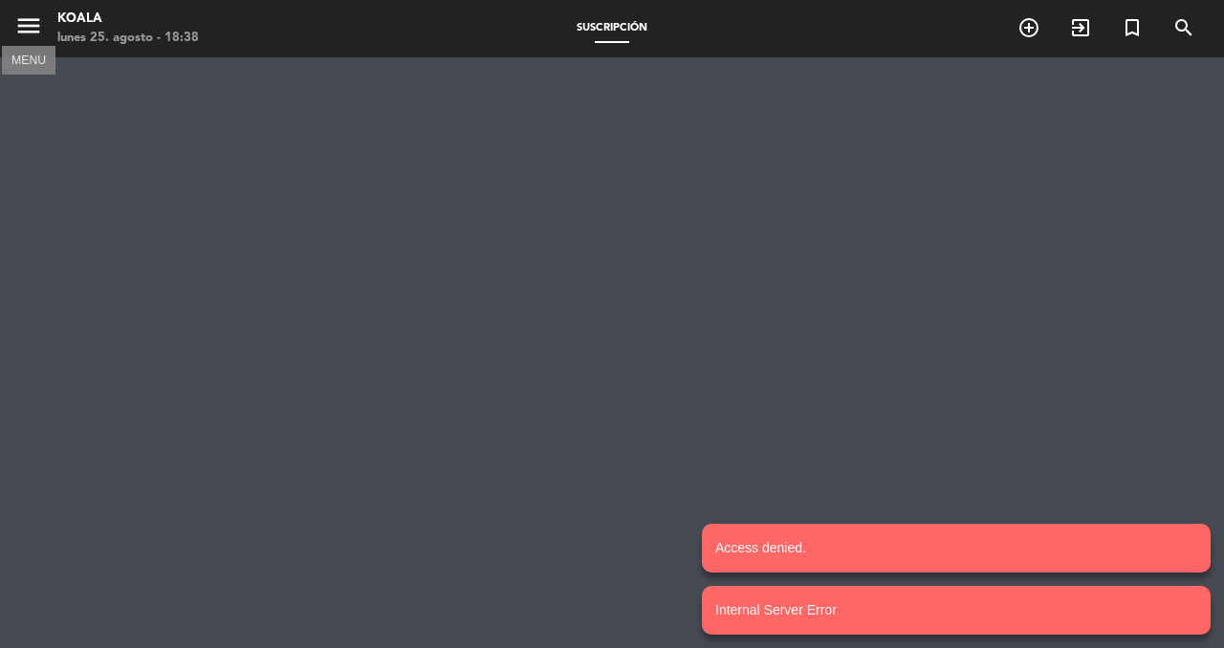
click at [25, 22] on icon "menu" at bounding box center [28, 25] width 29 height 29
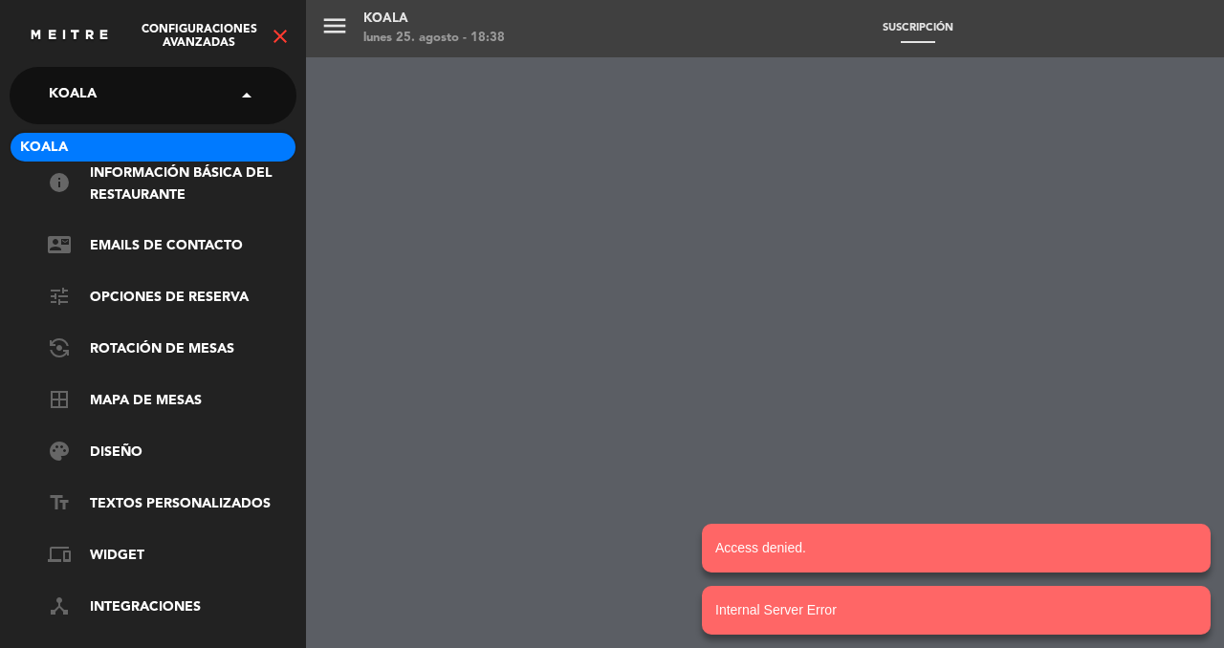
click at [193, 104] on input "text" at bounding box center [154, 97] width 233 height 42
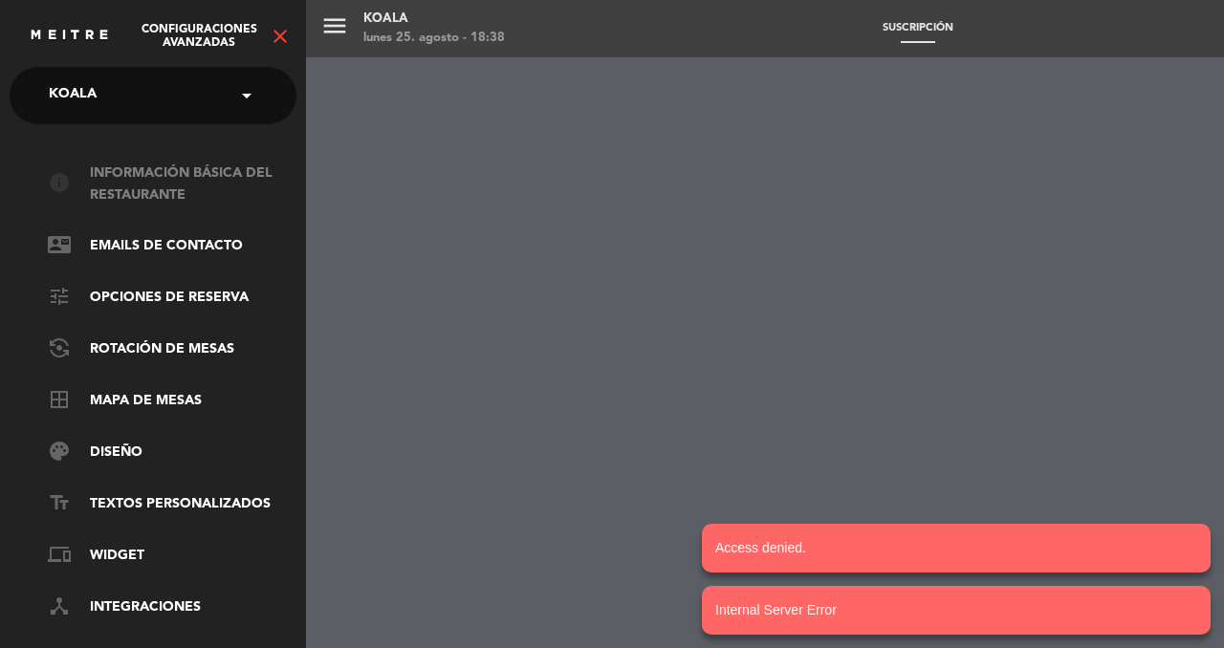
click at [198, 165] on link "info Información básica del restaurante" at bounding box center [172, 185] width 249 height 44
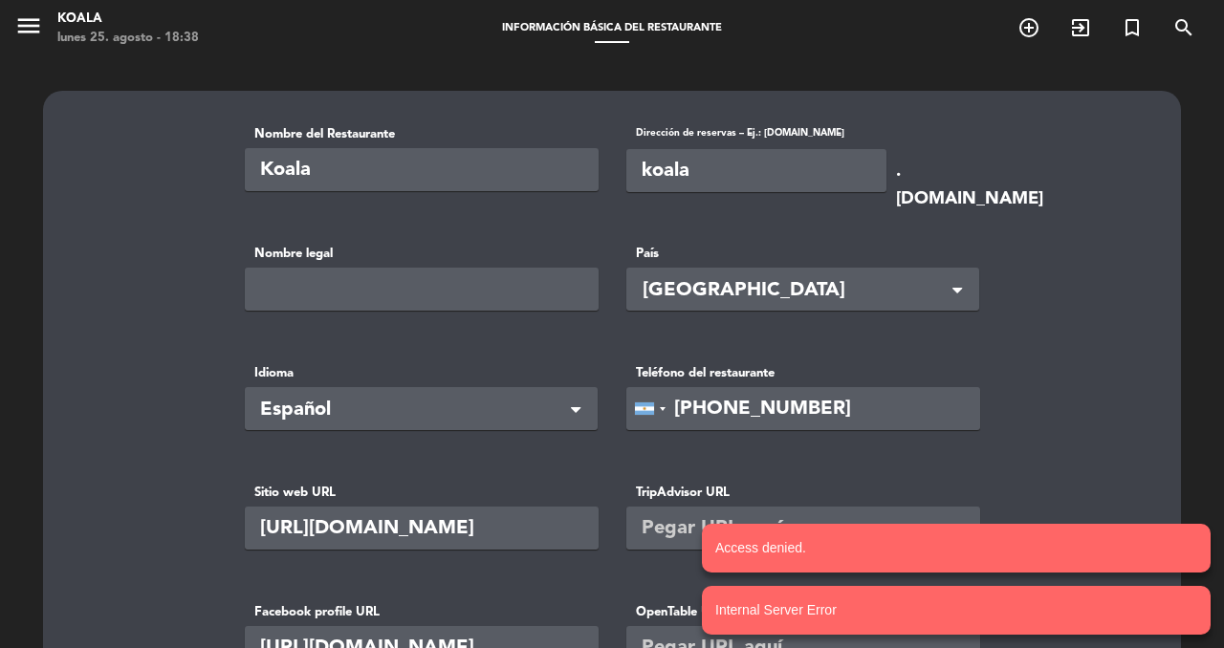
scroll to position [716, 0]
